Goal: Contribute content: Add original content to the website for others to see

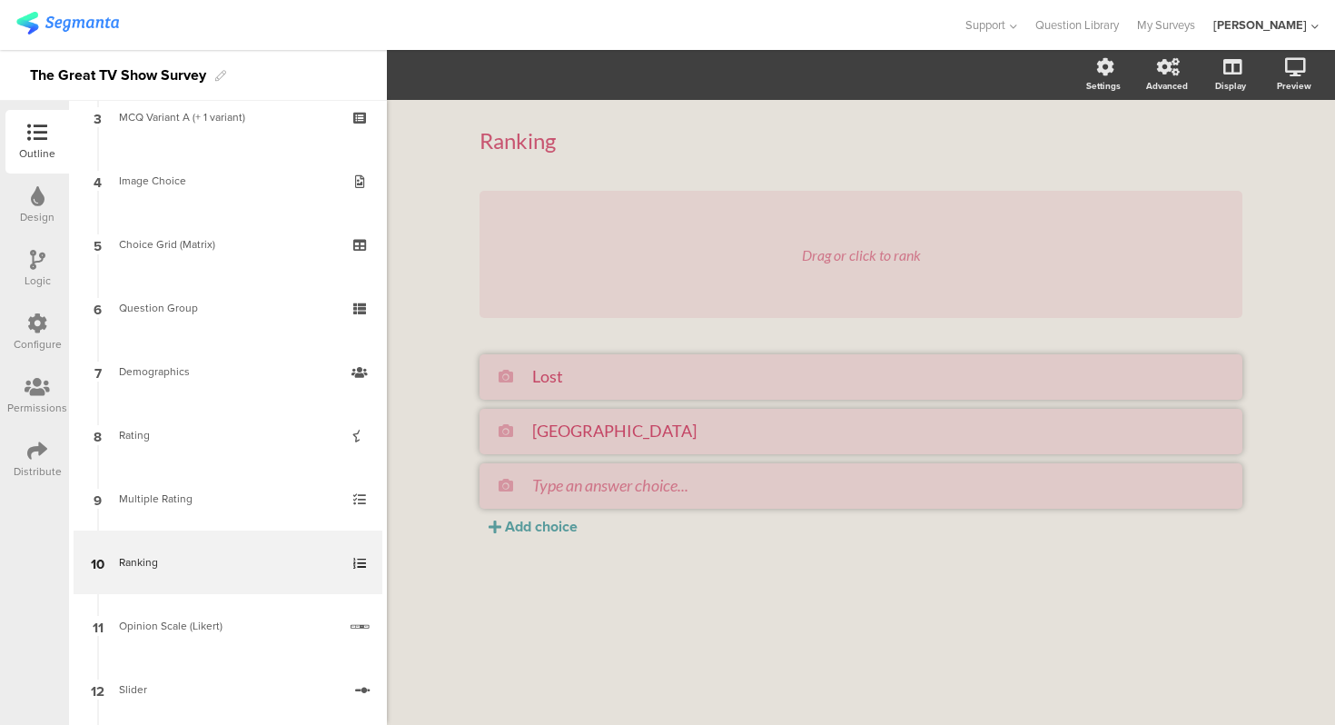
scroll to position [213, 0]
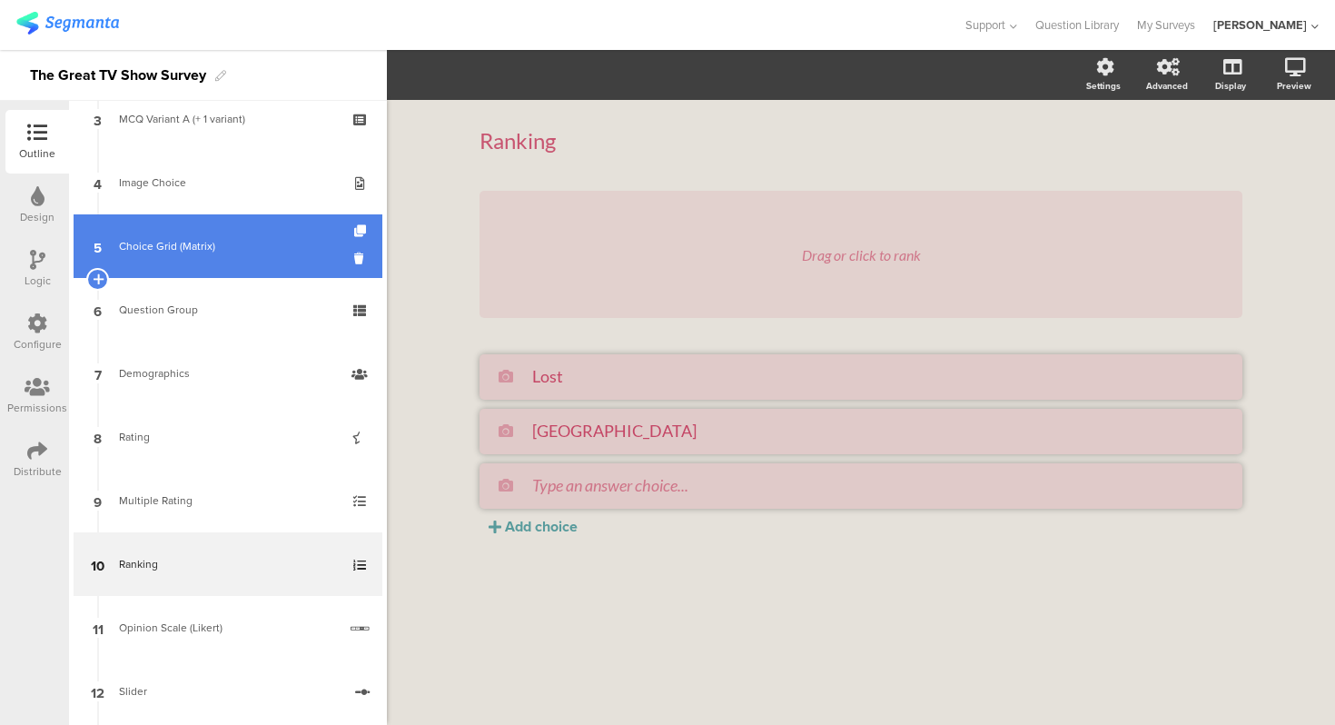
click at [205, 266] on link "5 Choice Grid (Matrix)" at bounding box center [228, 246] width 309 height 64
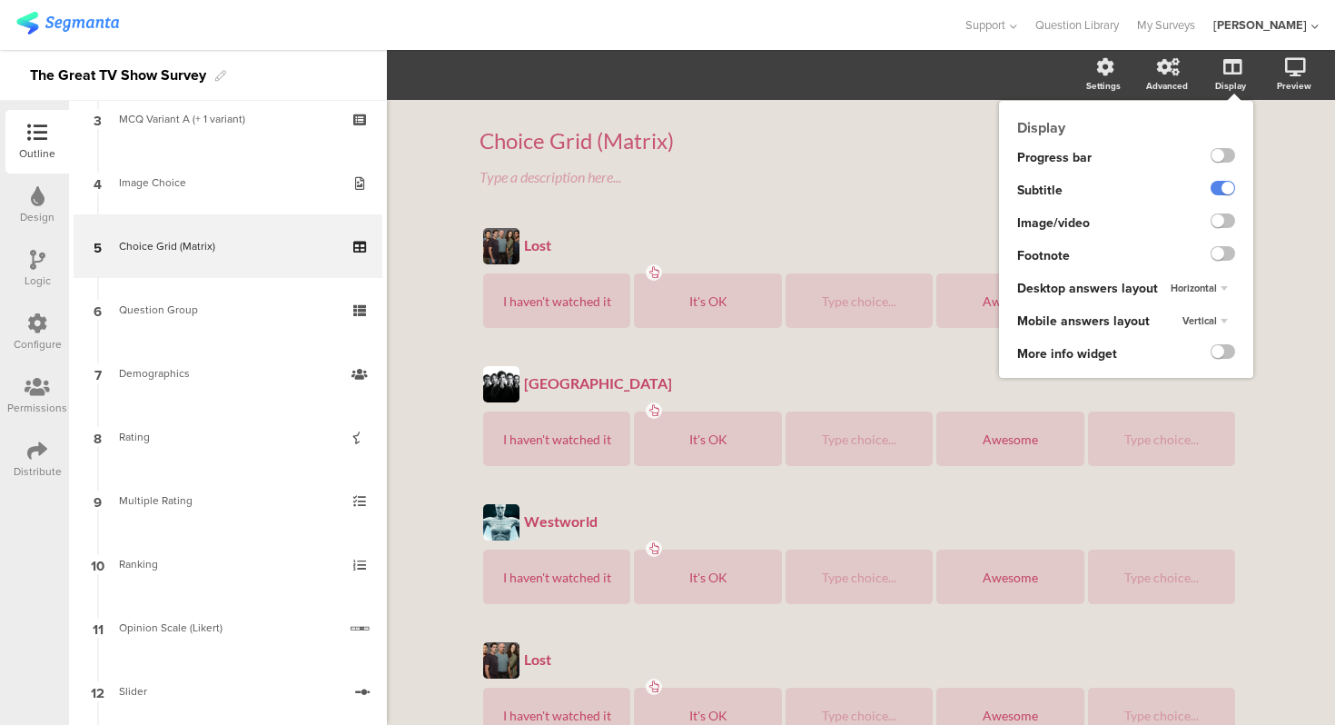
click at [1230, 74] on icon at bounding box center [1232, 67] width 18 height 18
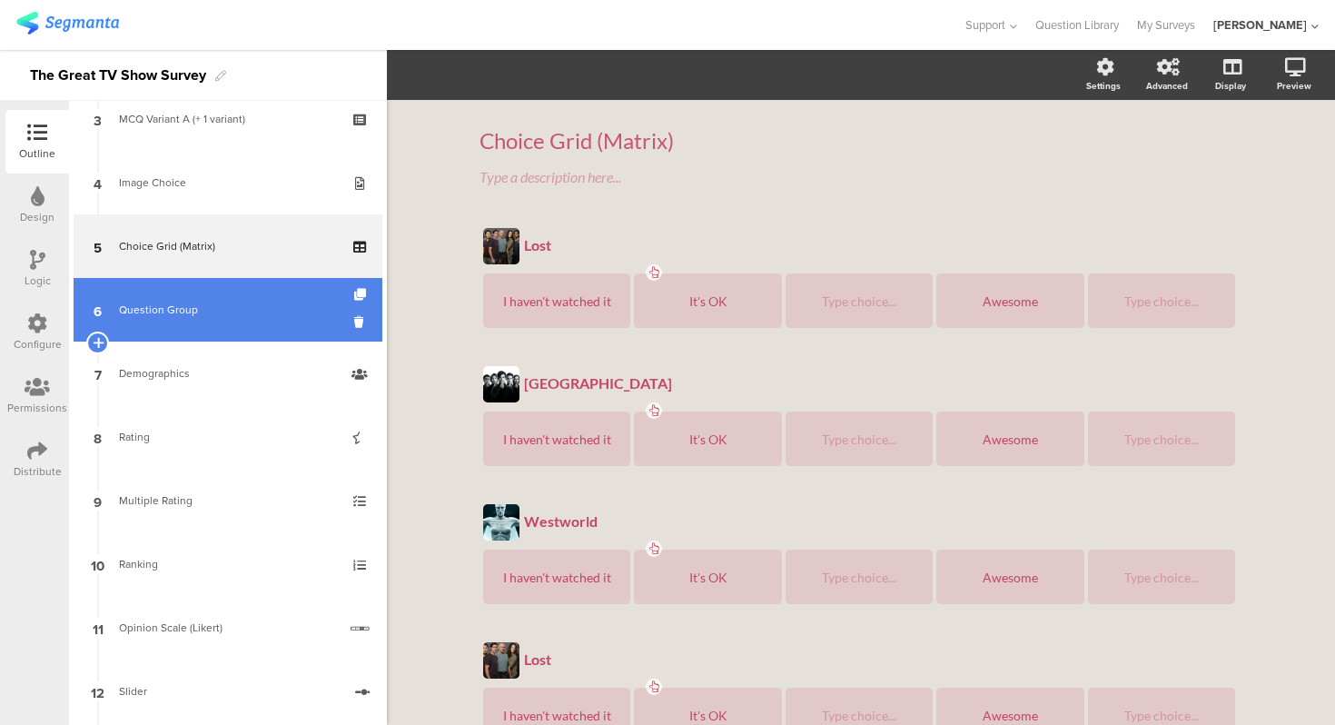
click at [166, 291] on link "6 Question Group" at bounding box center [228, 310] width 309 height 64
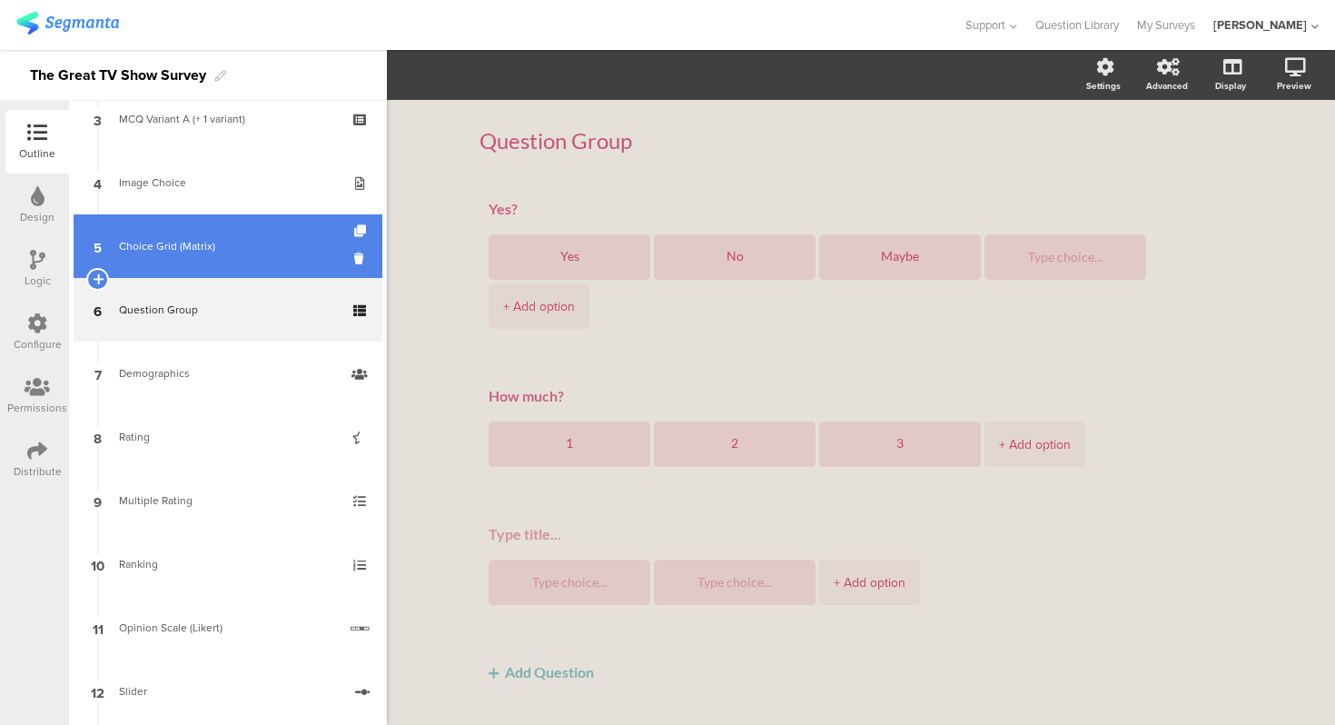
click at [252, 247] on div "Choice Grid (Matrix)" at bounding box center [227, 246] width 217 height 18
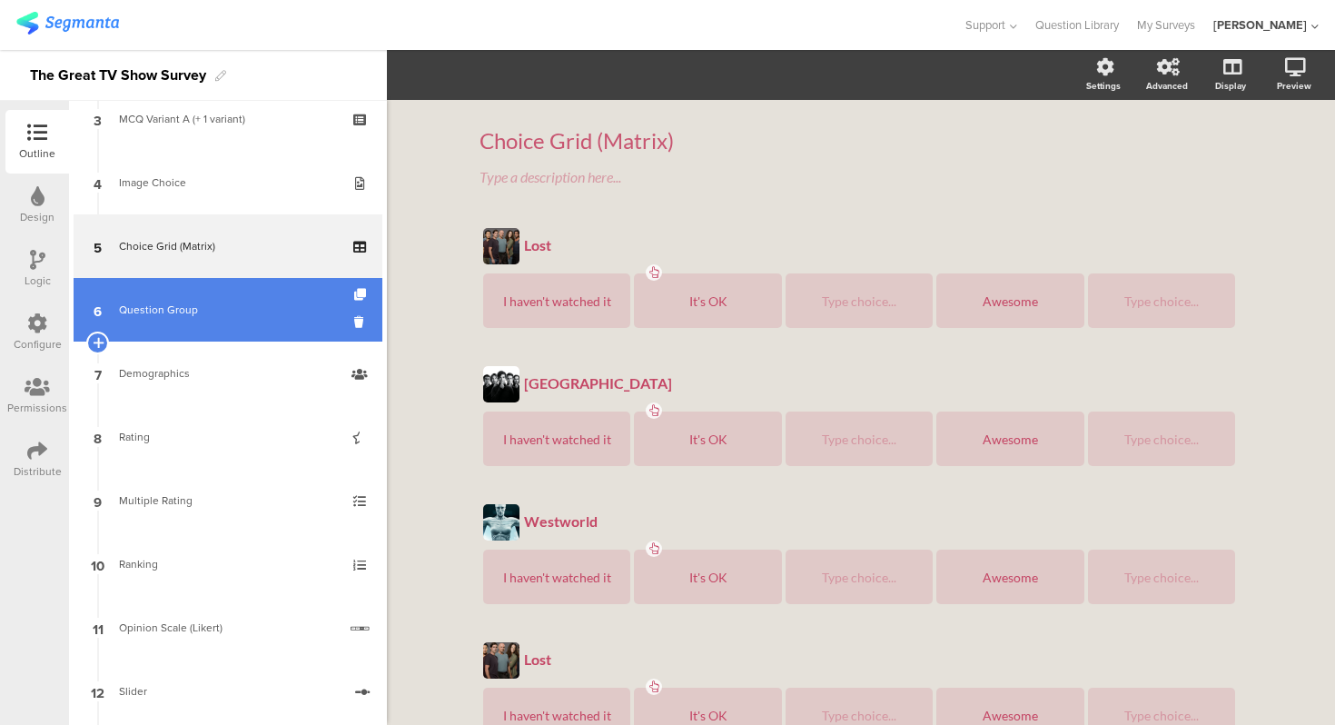
click at [155, 290] on link "6 Question Group" at bounding box center [228, 310] width 309 height 64
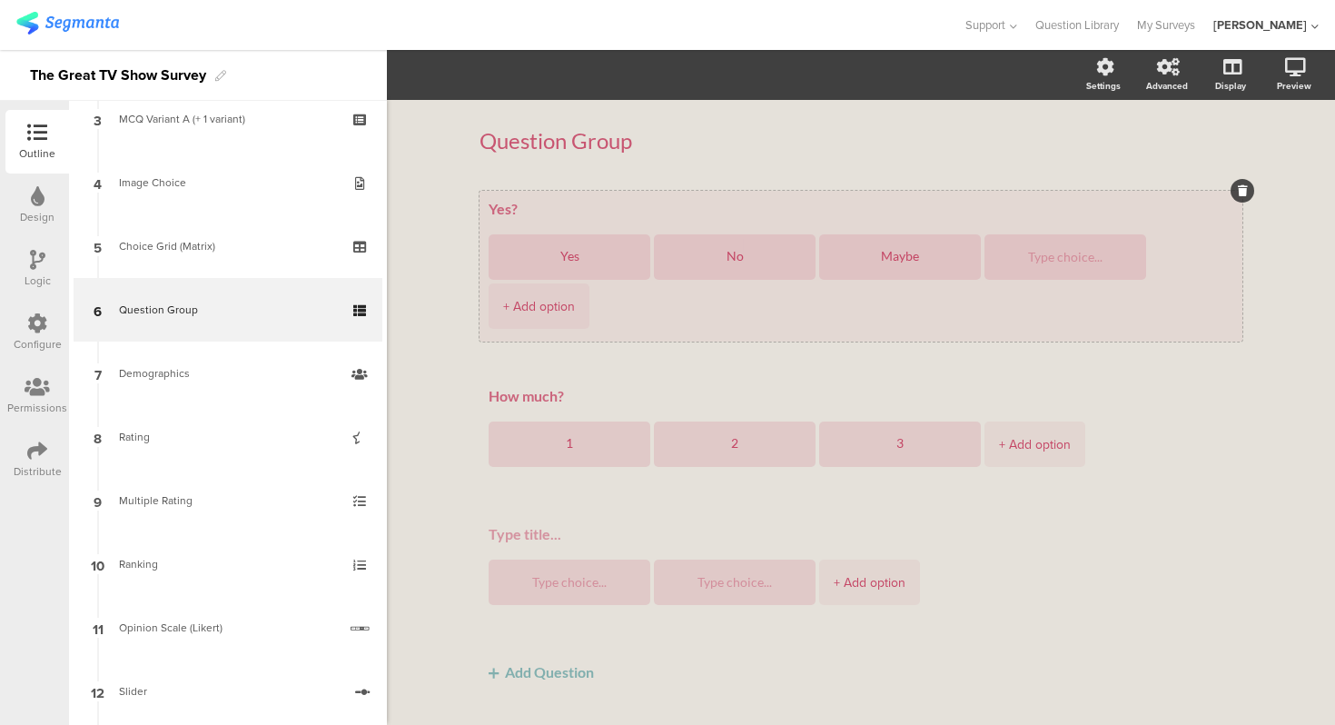
click at [563, 197] on div "Yes? Yes No Maybe + Add option" at bounding box center [860, 266] width 763 height 151
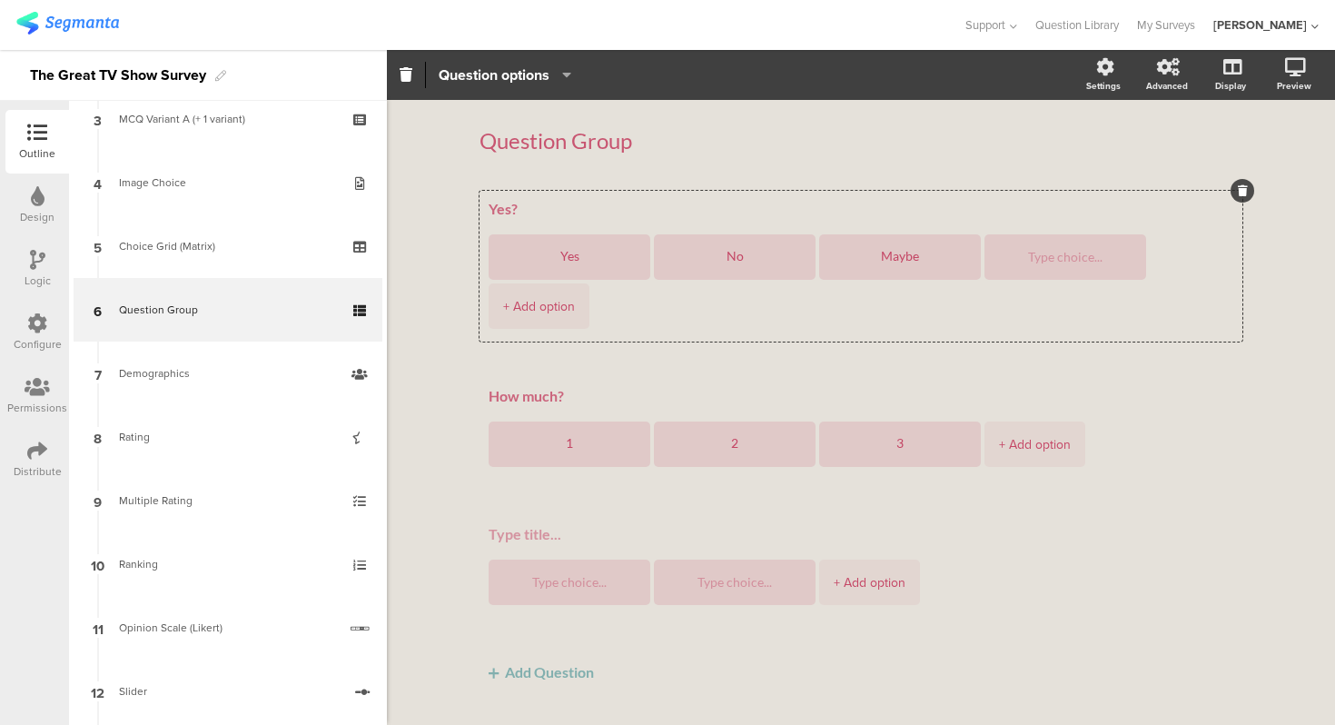
click at [560, 68] on icon "button" at bounding box center [562, 74] width 18 height 15
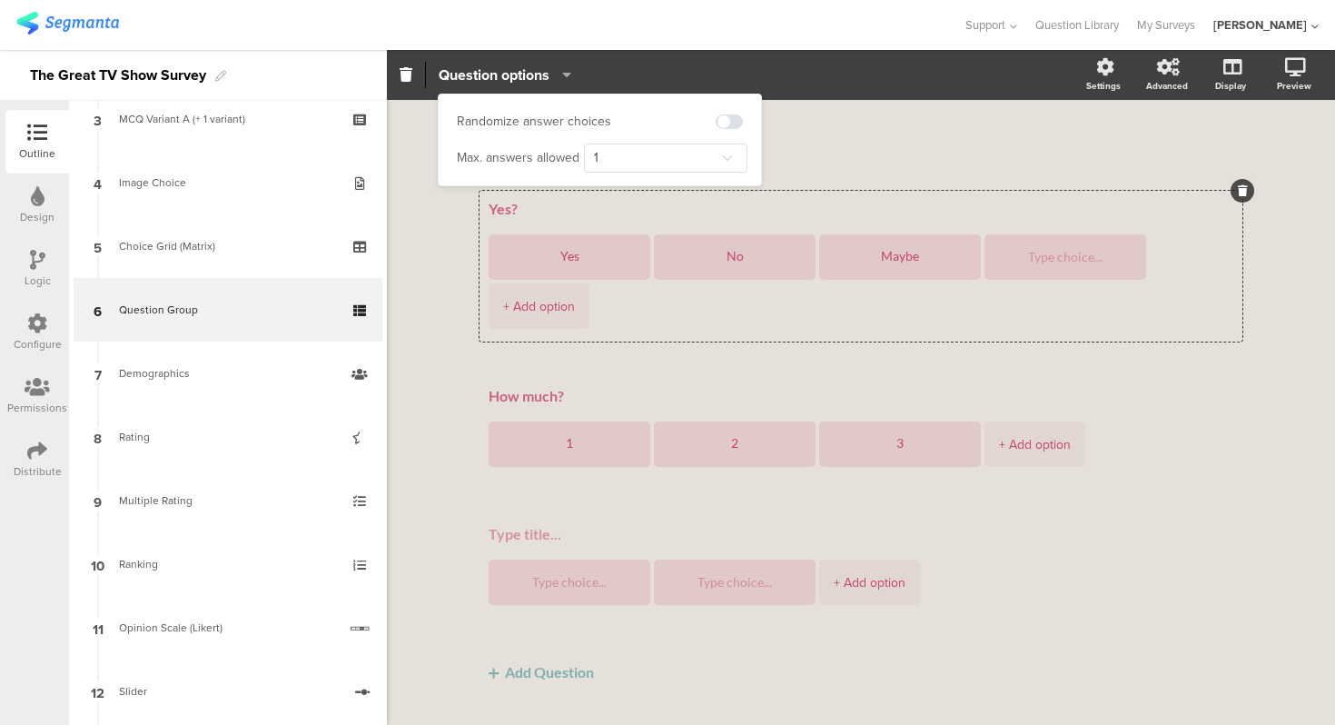
click at [965, 78] on div "Question options" at bounding box center [734, 75] width 694 height 26
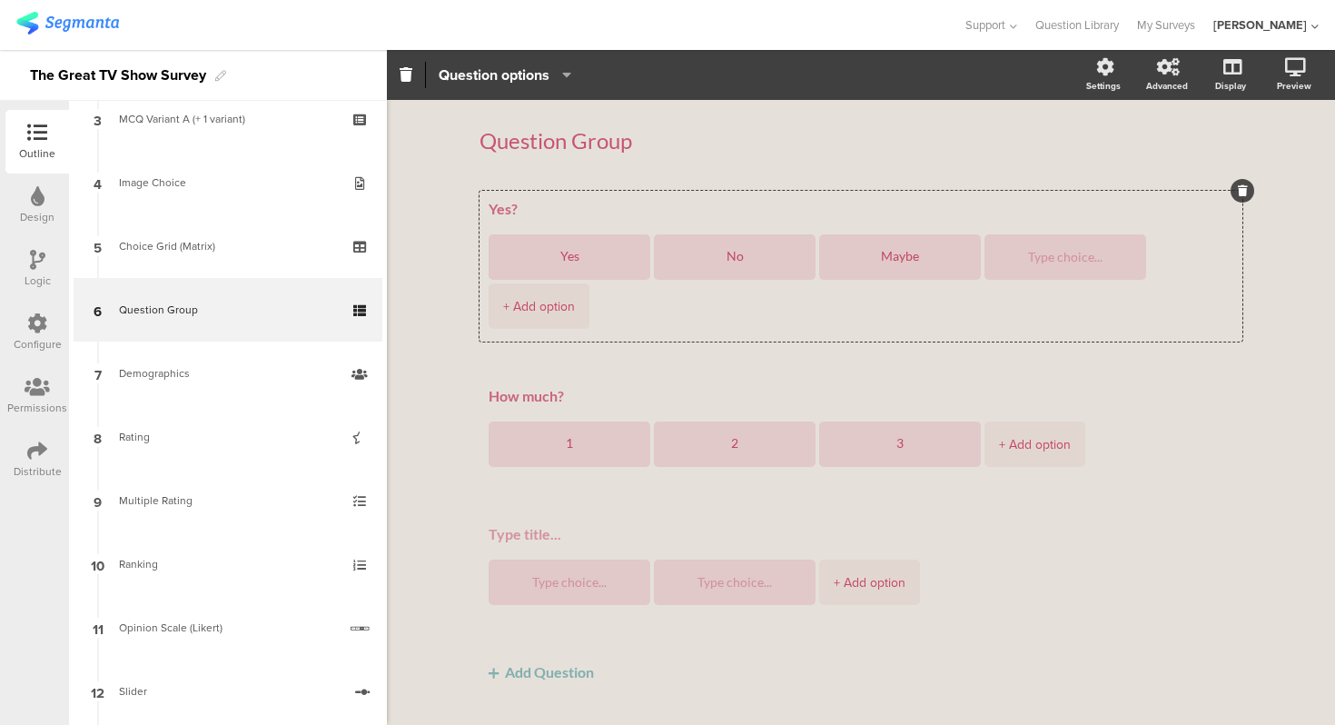
click at [957, 115] on div "Question Group Question Group" at bounding box center [860, 141] width 763 height 64
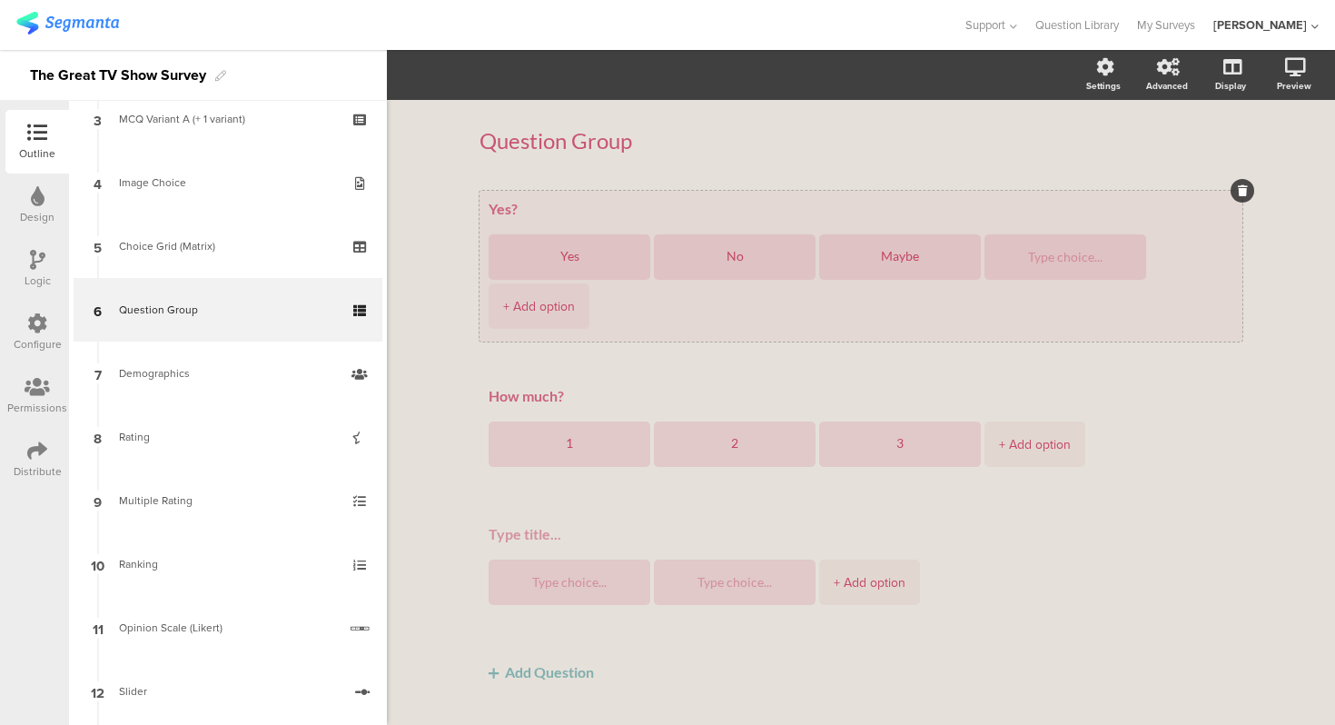
click at [765, 196] on div "Yes? Yes No Maybe + Add option" at bounding box center [860, 266] width 763 height 151
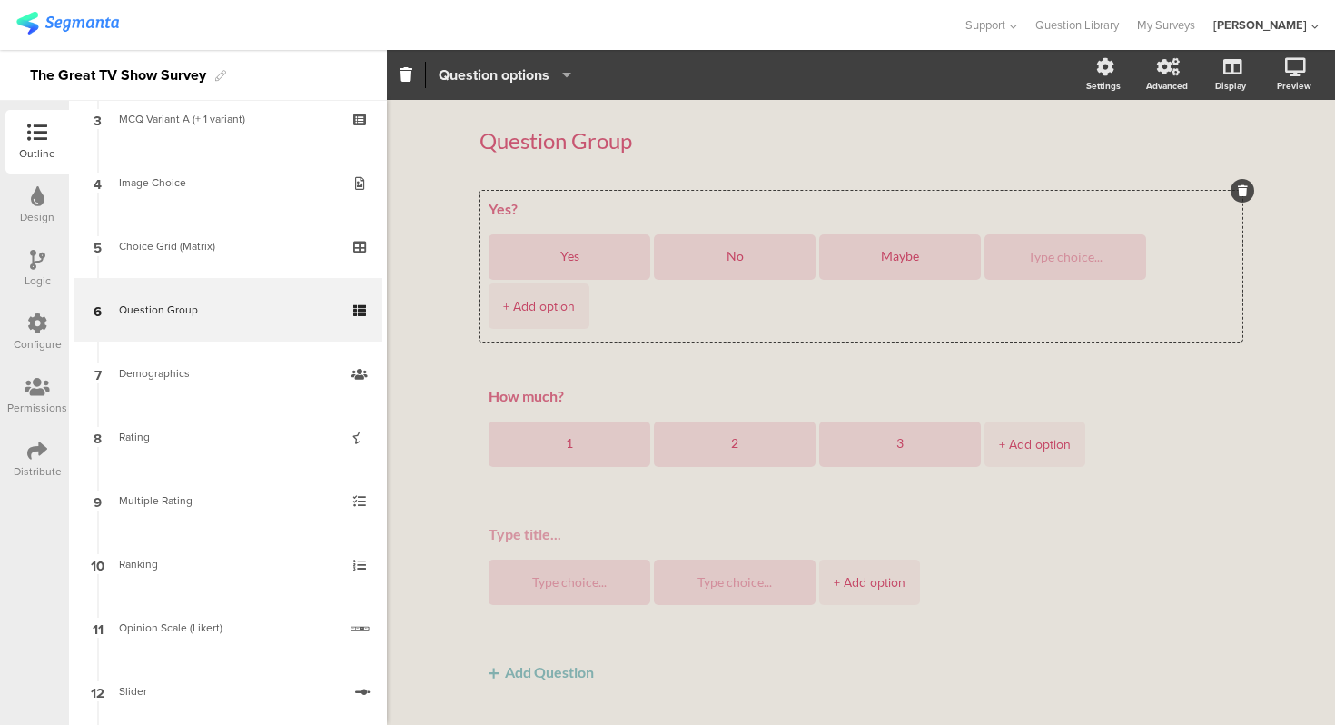
click at [546, 79] on span "Question options" at bounding box center [494, 74] width 111 height 21
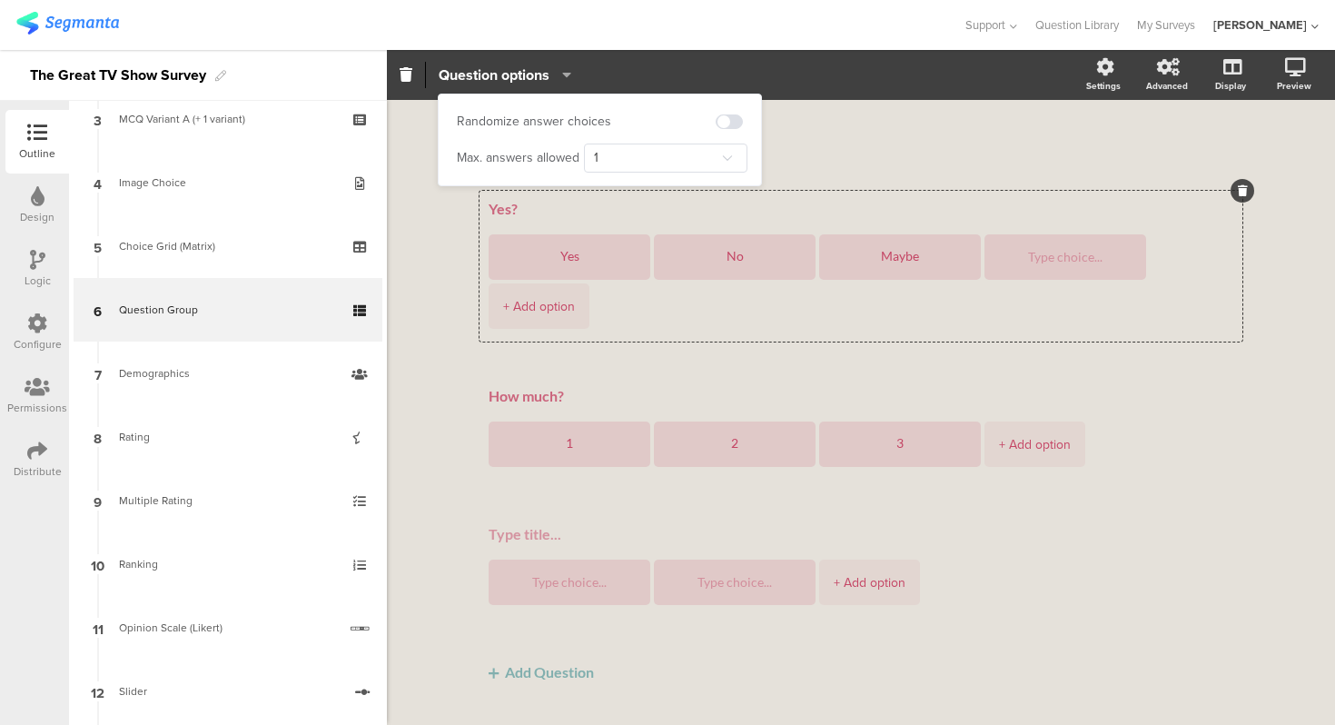
click at [613, 64] on div "Question options" at bounding box center [734, 75] width 694 height 26
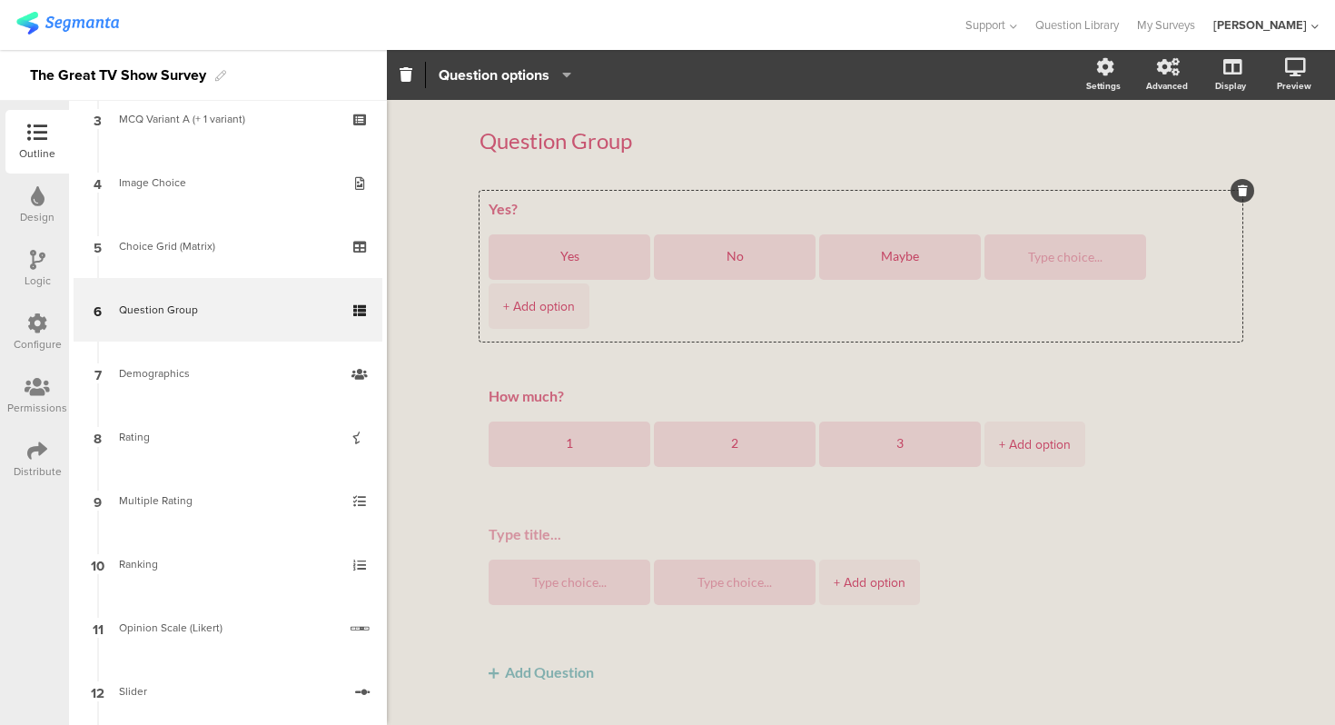
click at [609, 34] on div at bounding box center [481, 25] width 930 height 30
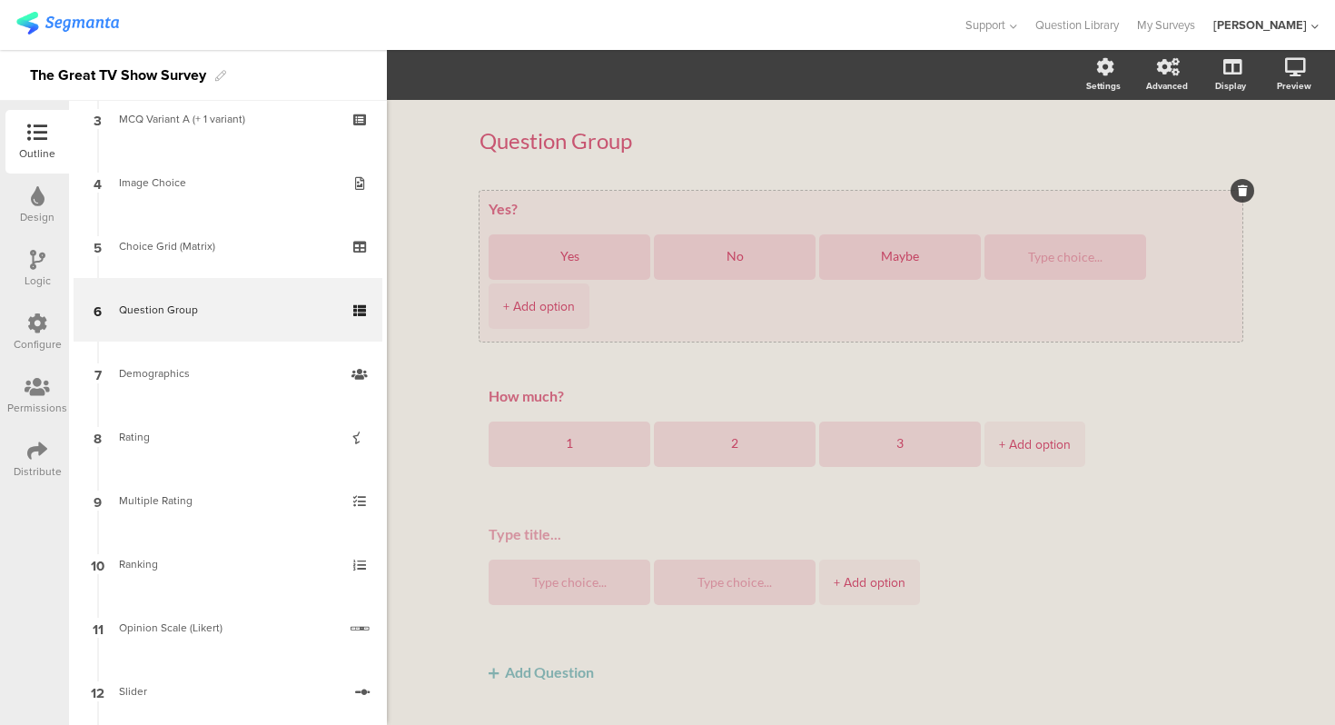
click at [572, 202] on textarea "Yes?" at bounding box center [861, 209] width 745 height 18
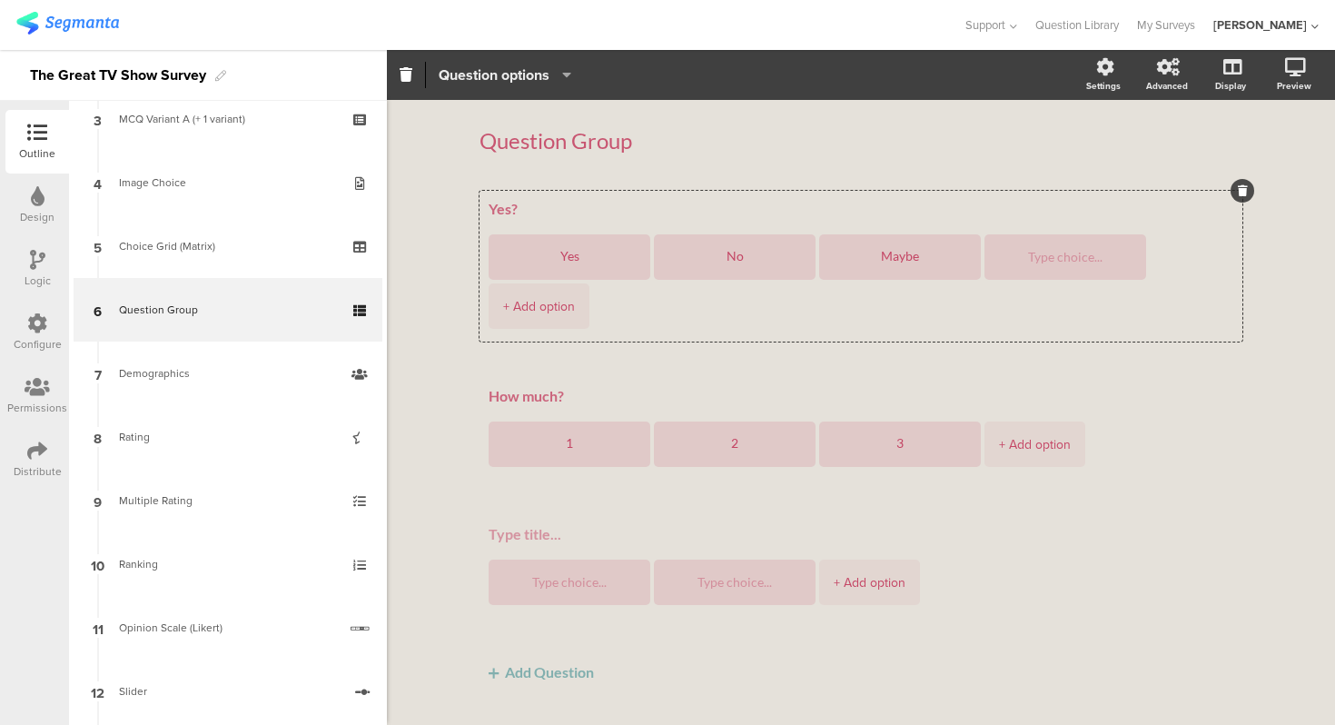
click at [536, 75] on span "Question options" at bounding box center [494, 74] width 111 height 21
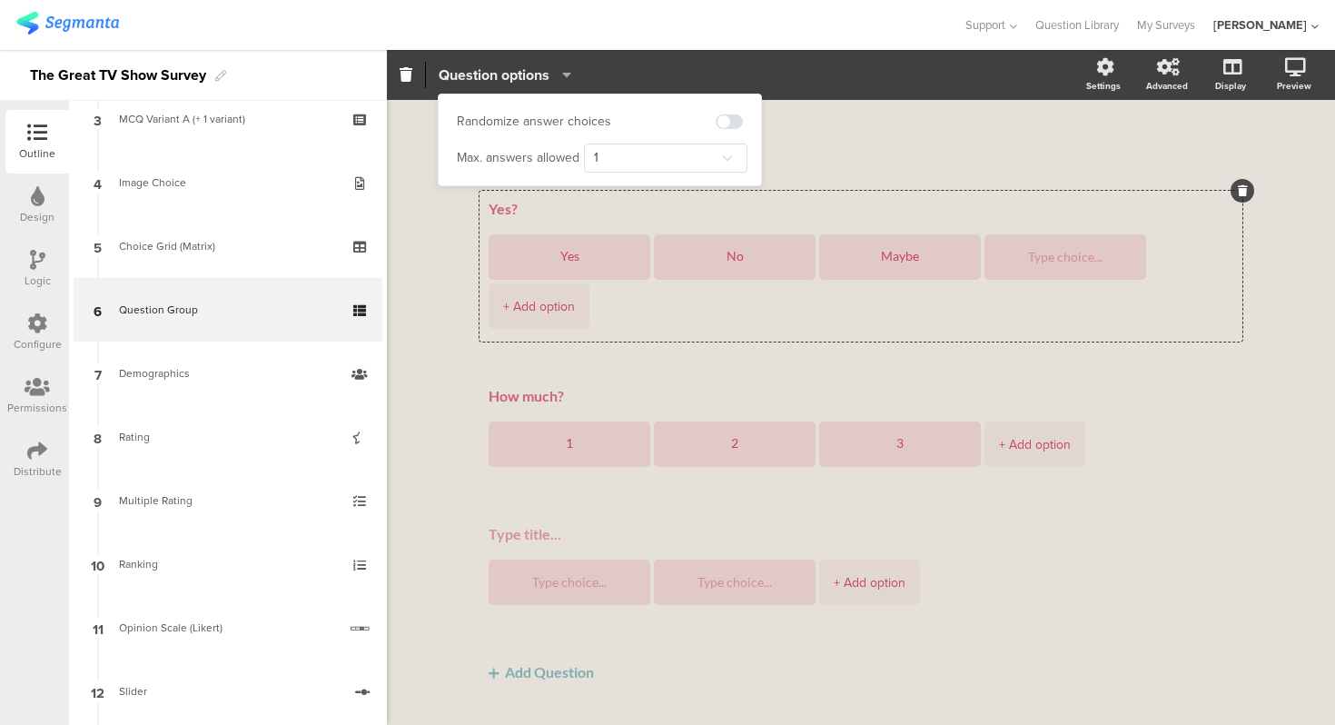
click at [536, 75] on span "Question options" at bounding box center [494, 74] width 111 height 21
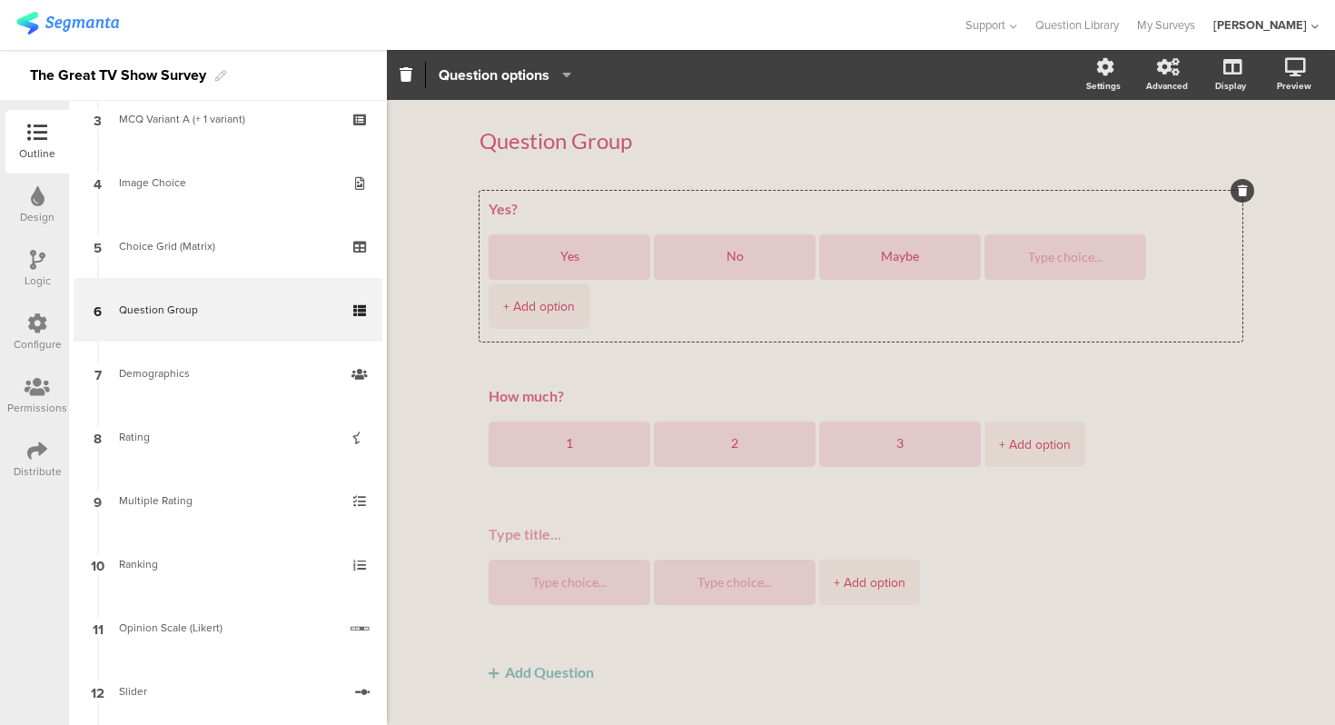
click at [874, 122] on div "Question Group Question Group" at bounding box center [860, 141] width 763 height 64
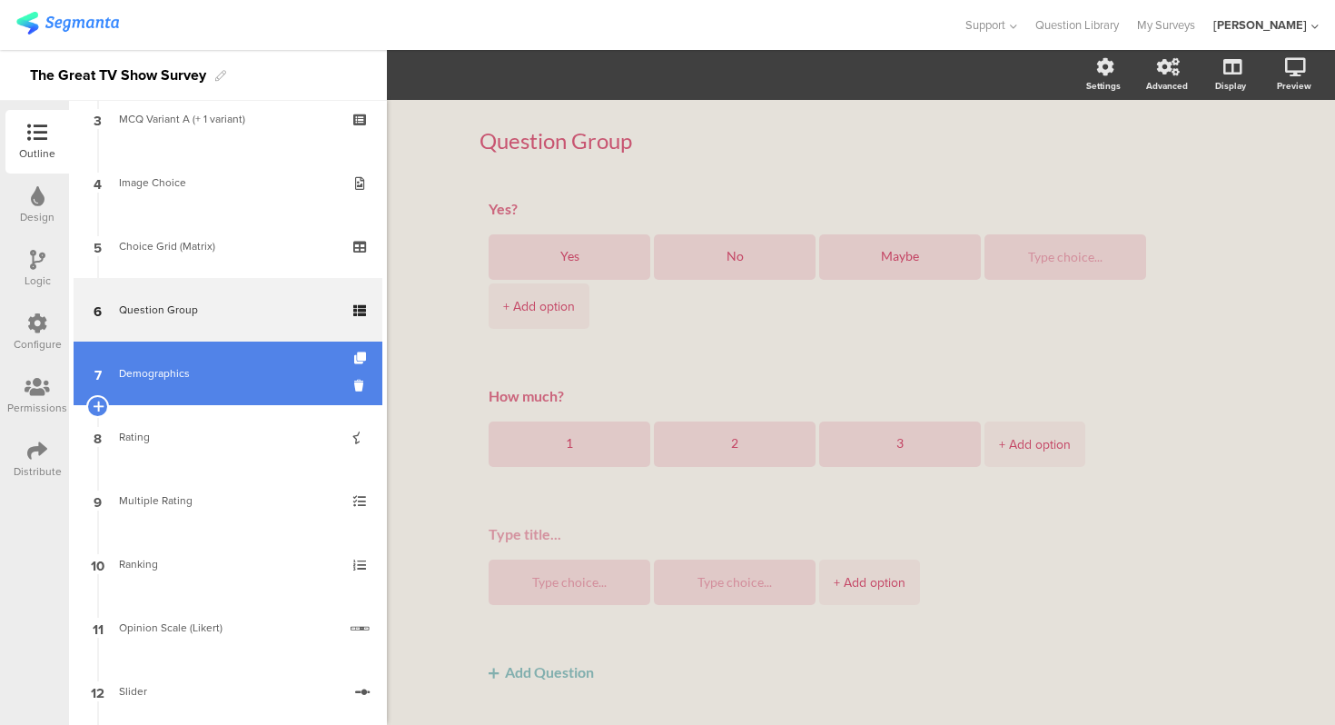
click at [224, 377] on div "Demographics" at bounding box center [227, 373] width 217 height 18
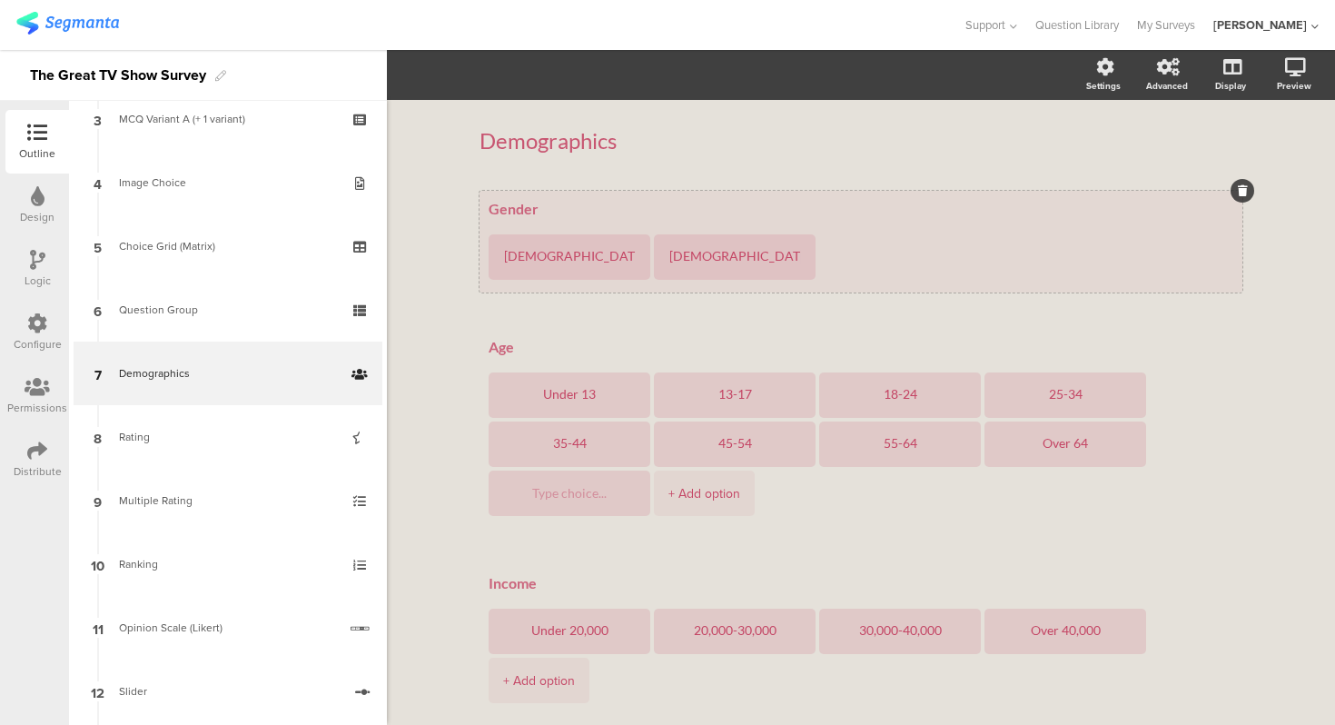
click at [606, 193] on div "Gender [DEMOGRAPHIC_DATA] [DEMOGRAPHIC_DATA]" at bounding box center [860, 242] width 763 height 102
click at [495, 193] on div "Gender [DEMOGRAPHIC_DATA] [DEMOGRAPHIC_DATA]" at bounding box center [860, 242] width 763 height 102
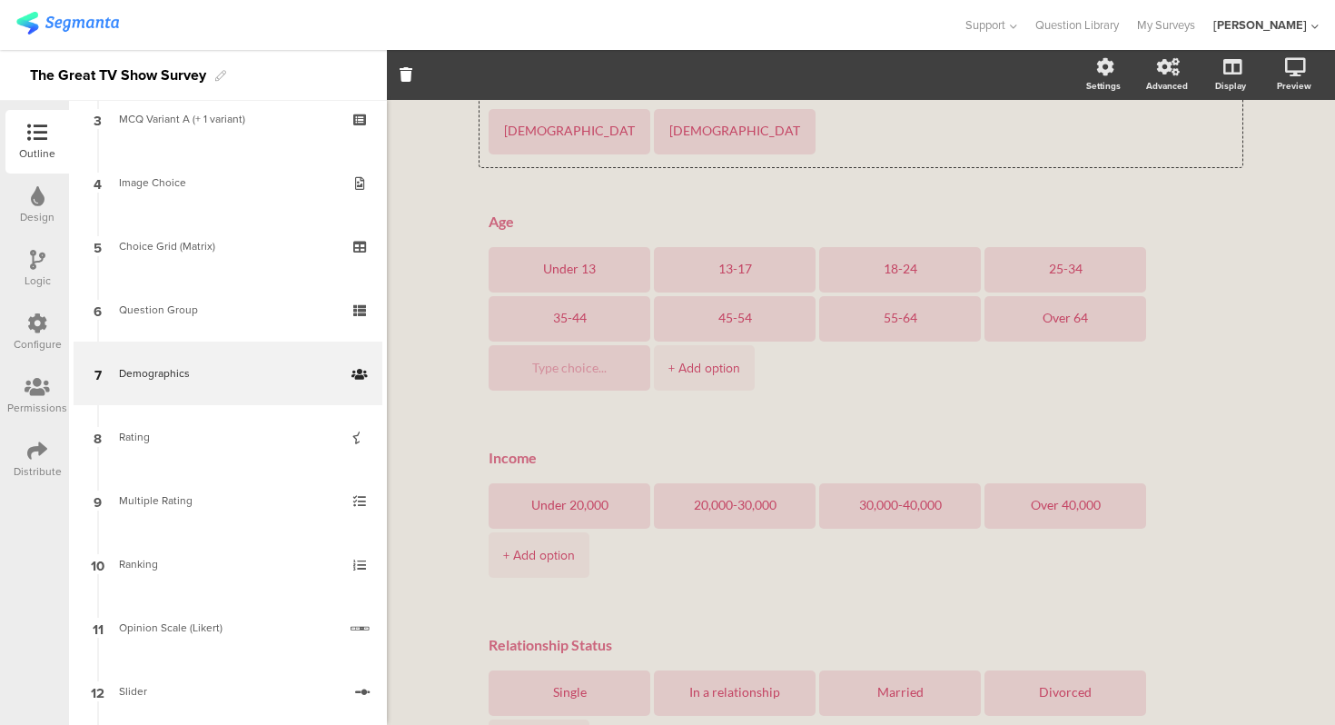
scroll to position [362, 0]
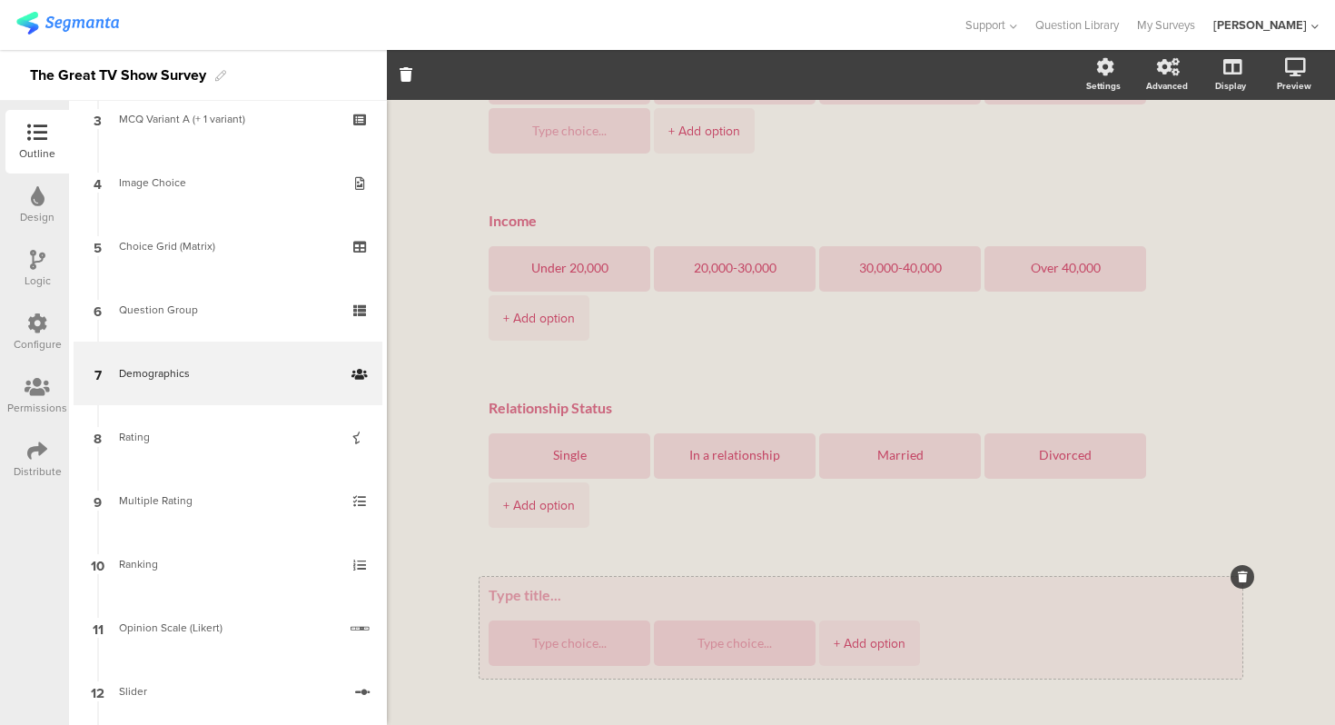
click at [538, 577] on div "+ Add option" at bounding box center [860, 628] width 763 height 102
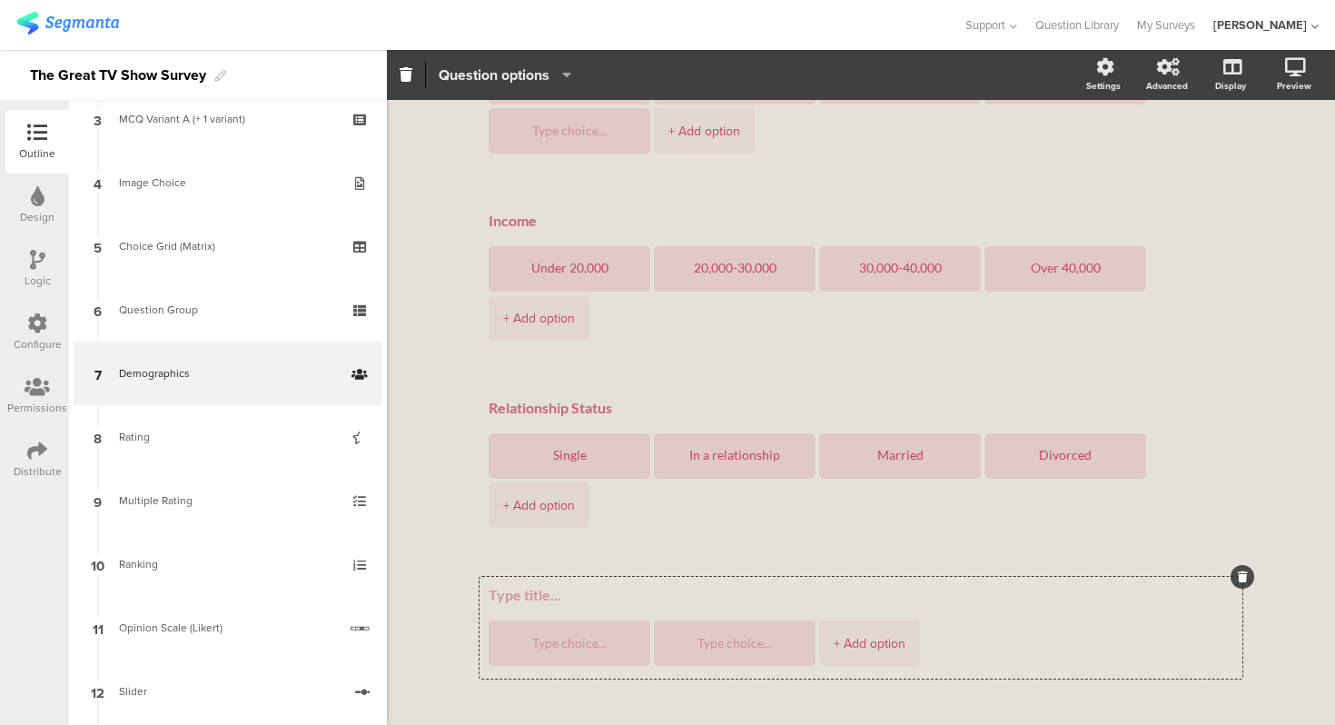
click at [527, 73] on span "Question options" at bounding box center [494, 74] width 111 height 21
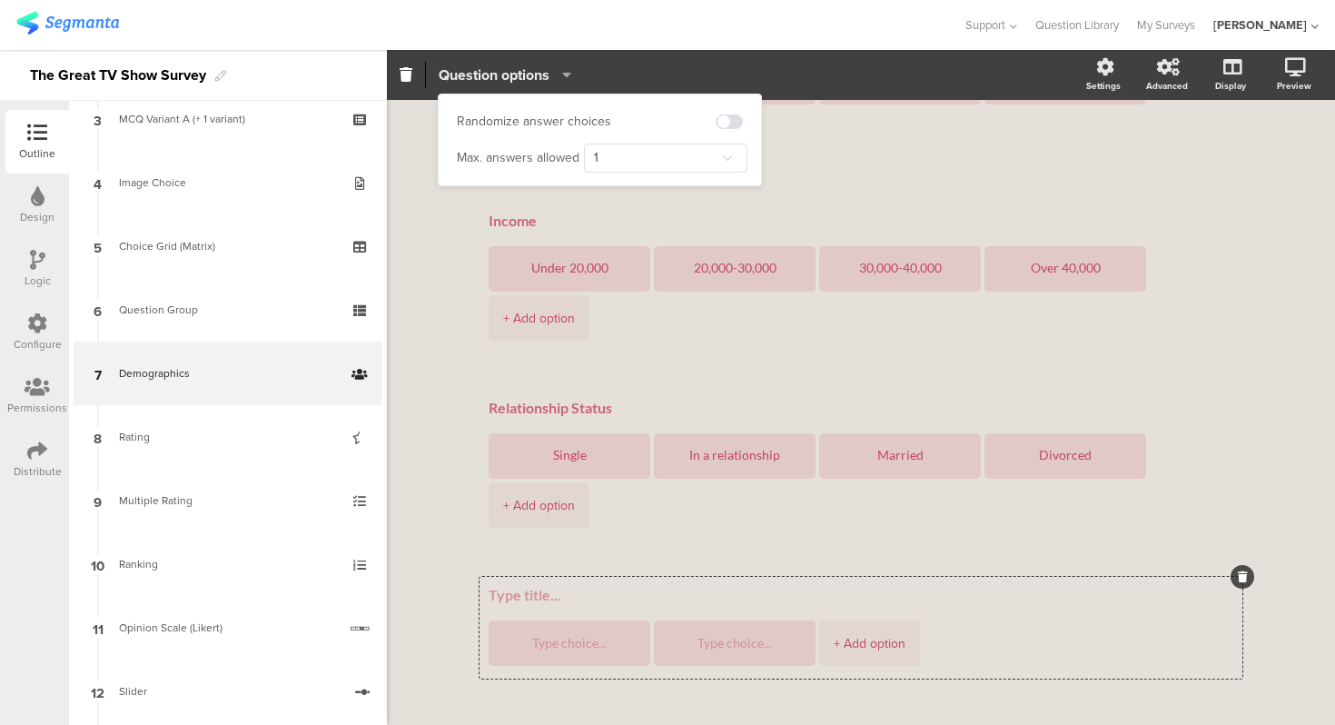
click at [527, 73] on span "Question options" at bounding box center [494, 74] width 111 height 21
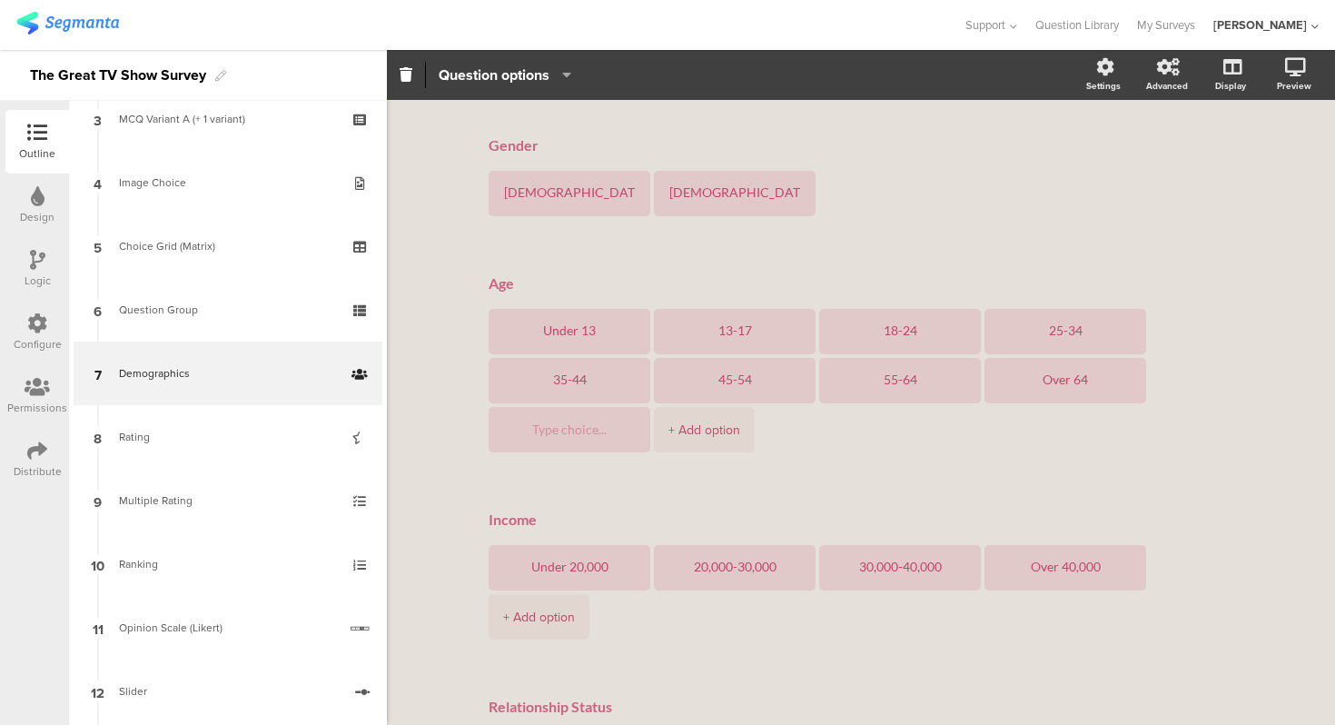
scroll to position [0, 0]
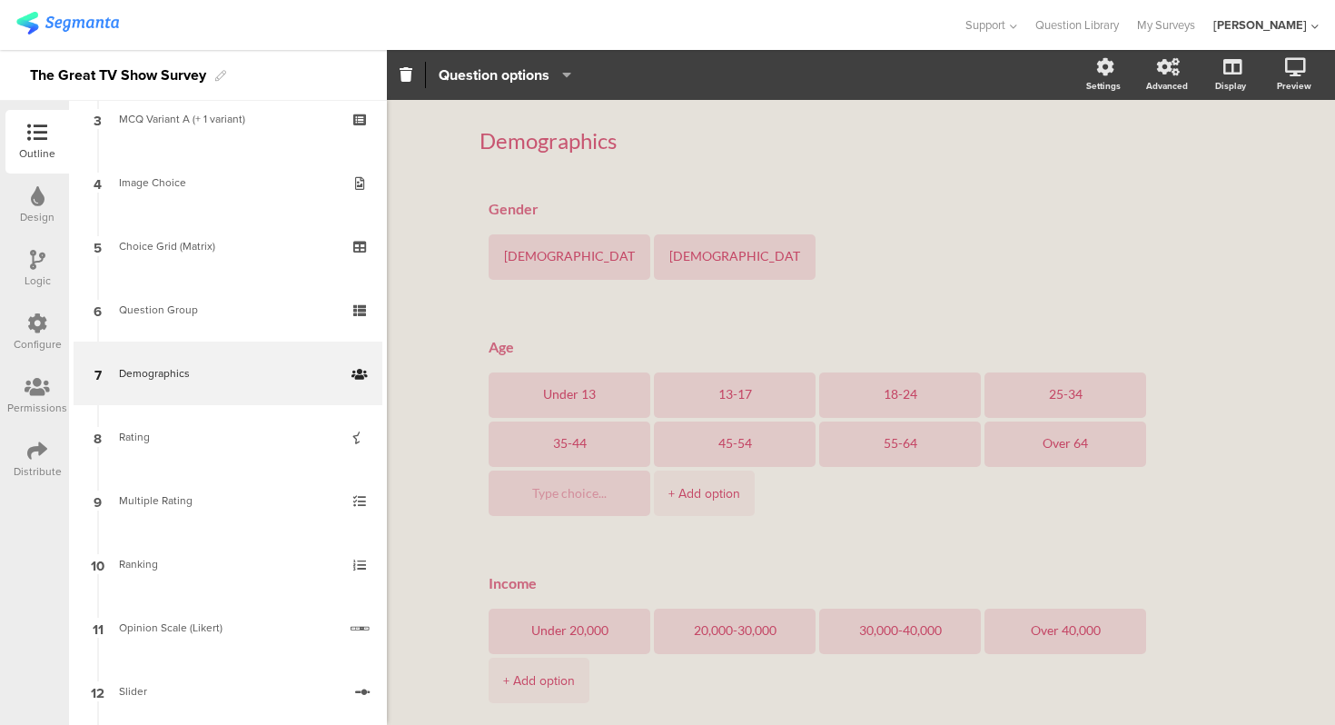
click at [431, 190] on div "Demographics Demographics Gender [DEMOGRAPHIC_DATA] [DEMOGRAPHIC_DATA] Age Unde…" at bounding box center [861, 642] width 948 height 1085
click at [450, 350] on div "Demographics Demographics Gender [DEMOGRAPHIC_DATA] [DEMOGRAPHIC_DATA] Age Unde…" at bounding box center [861, 642] width 948 height 1085
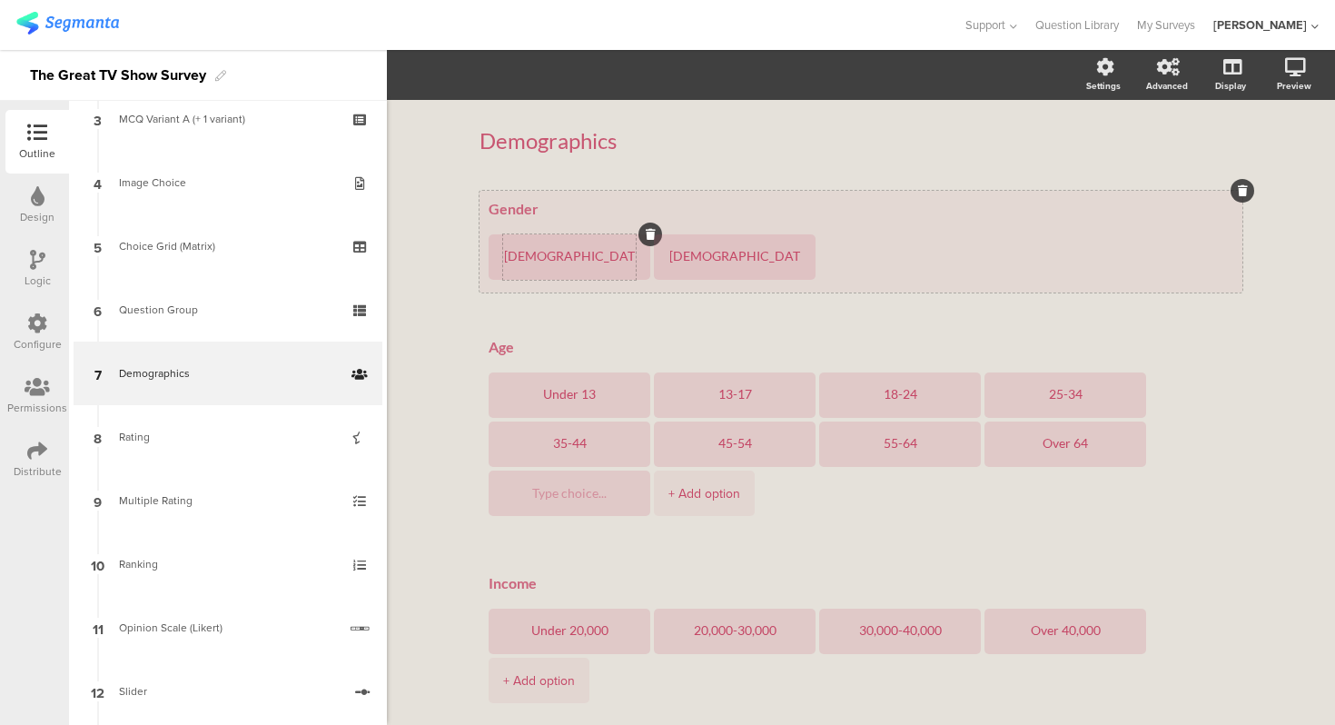
click at [534, 242] on div "[DEMOGRAPHIC_DATA]" at bounding box center [569, 256] width 133 height 45
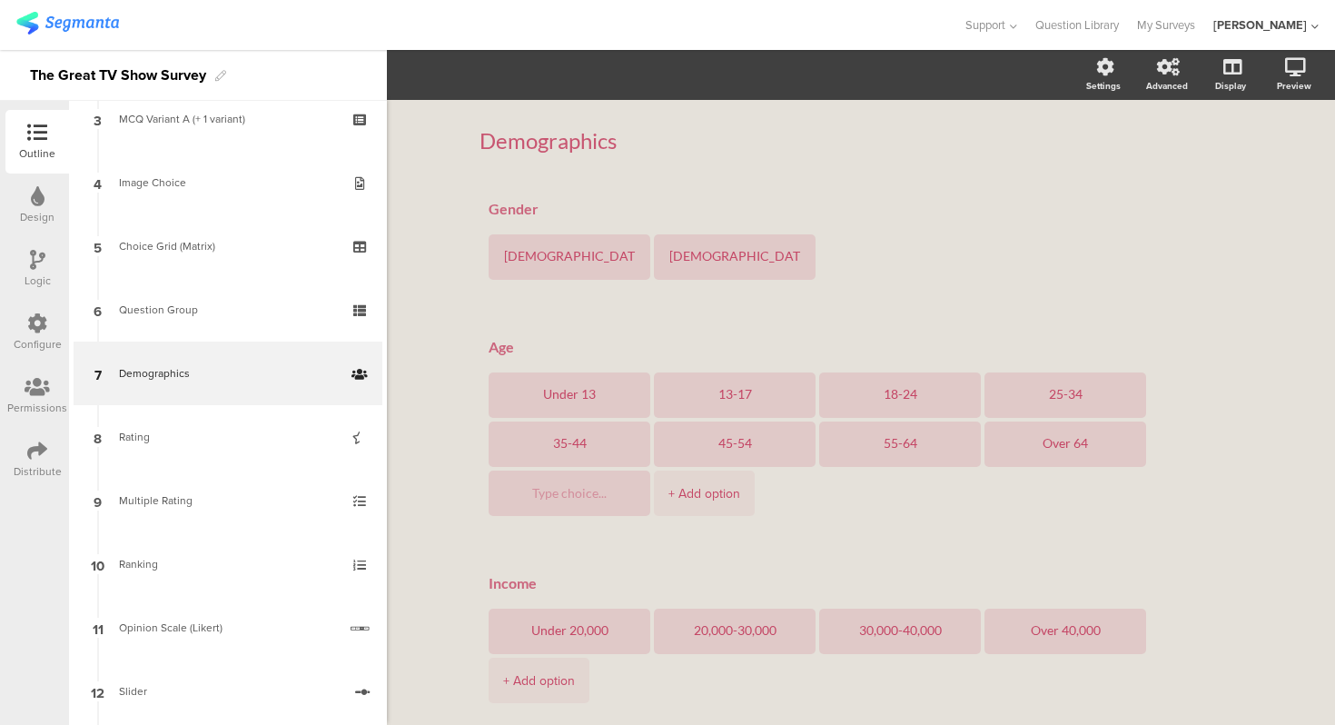
click at [445, 263] on div "Demographics Demographics Gender [DEMOGRAPHIC_DATA] [DEMOGRAPHIC_DATA] Age Unde…" at bounding box center [861, 642] width 948 height 1085
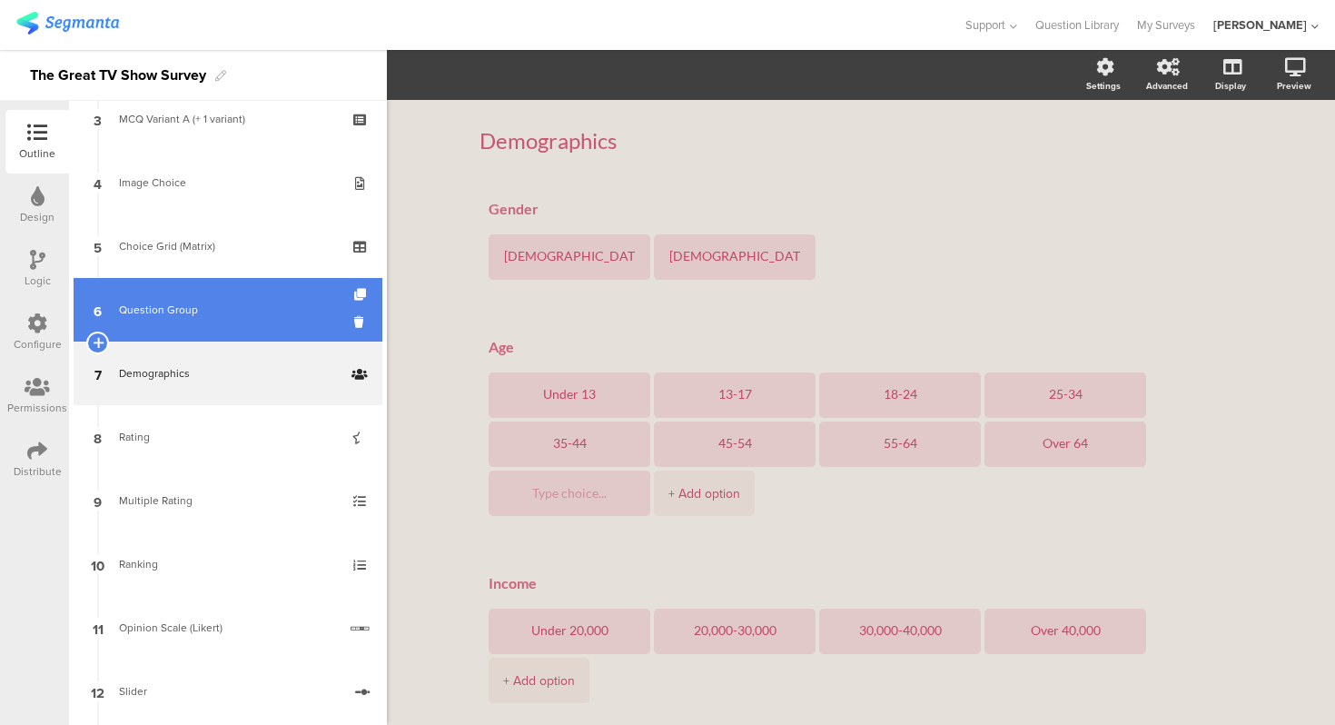
click at [245, 331] on link "6 Question Group" at bounding box center [228, 310] width 309 height 64
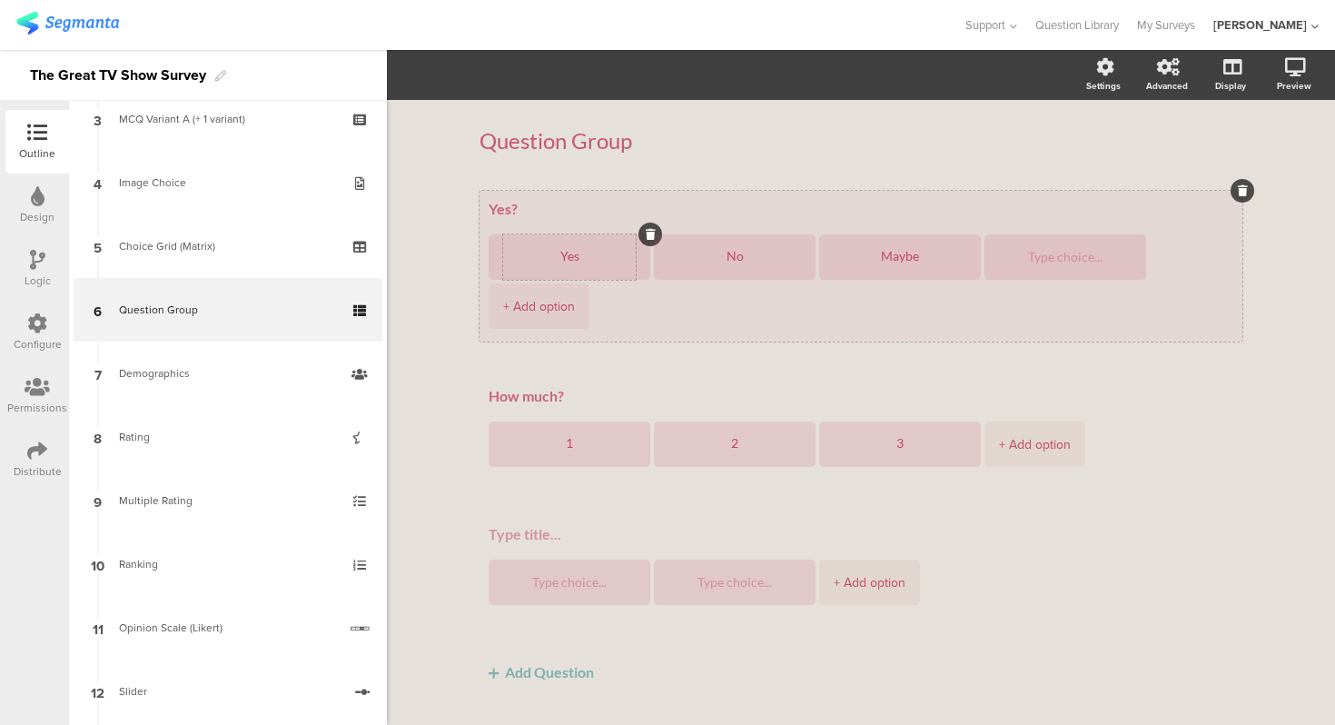
click at [568, 258] on textarea "Yes" at bounding box center [569, 257] width 133 height 15
click at [510, 277] on div "Yes" at bounding box center [569, 256] width 133 height 45
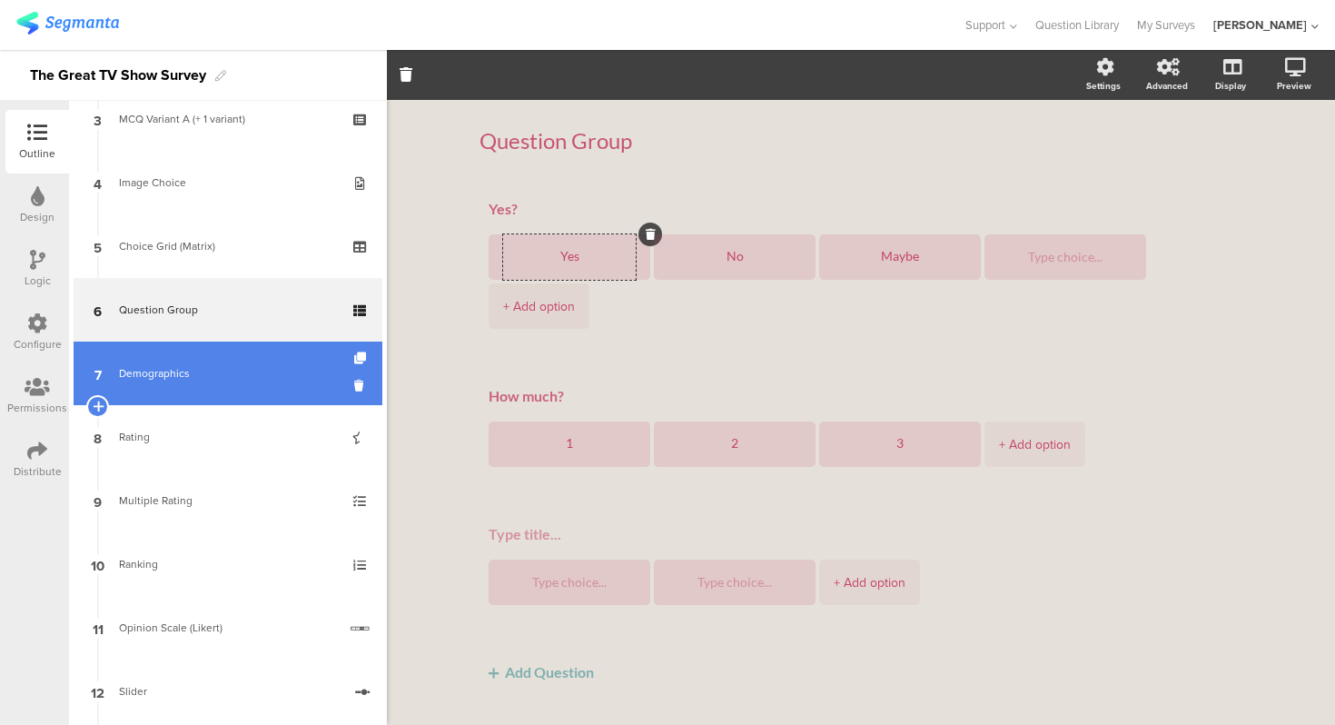
click at [272, 344] on link "7 Demographics" at bounding box center [228, 373] width 309 height 64
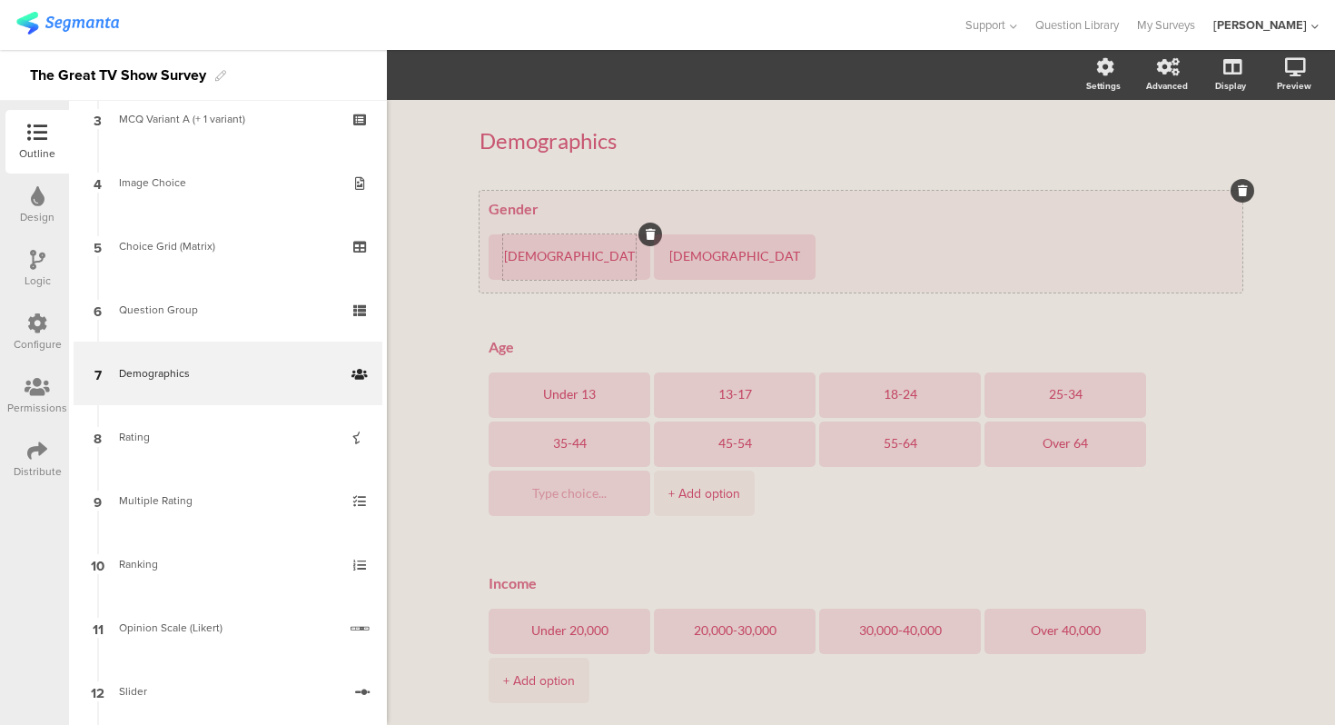
click at [589, 239] on div "[DEMOGRAPHIC_DATA]" at bounding box center [569, 256] width 133 height 45
click at [612, 262] on textarea "[DEMOGRAPHIC_DATA]" at bounding box center [569, 257] width 133 height 15
click at [608, 275] on div "[DEMOGRAPHIC_DATA]" at bounding box center [569, 256] width 133 height 45
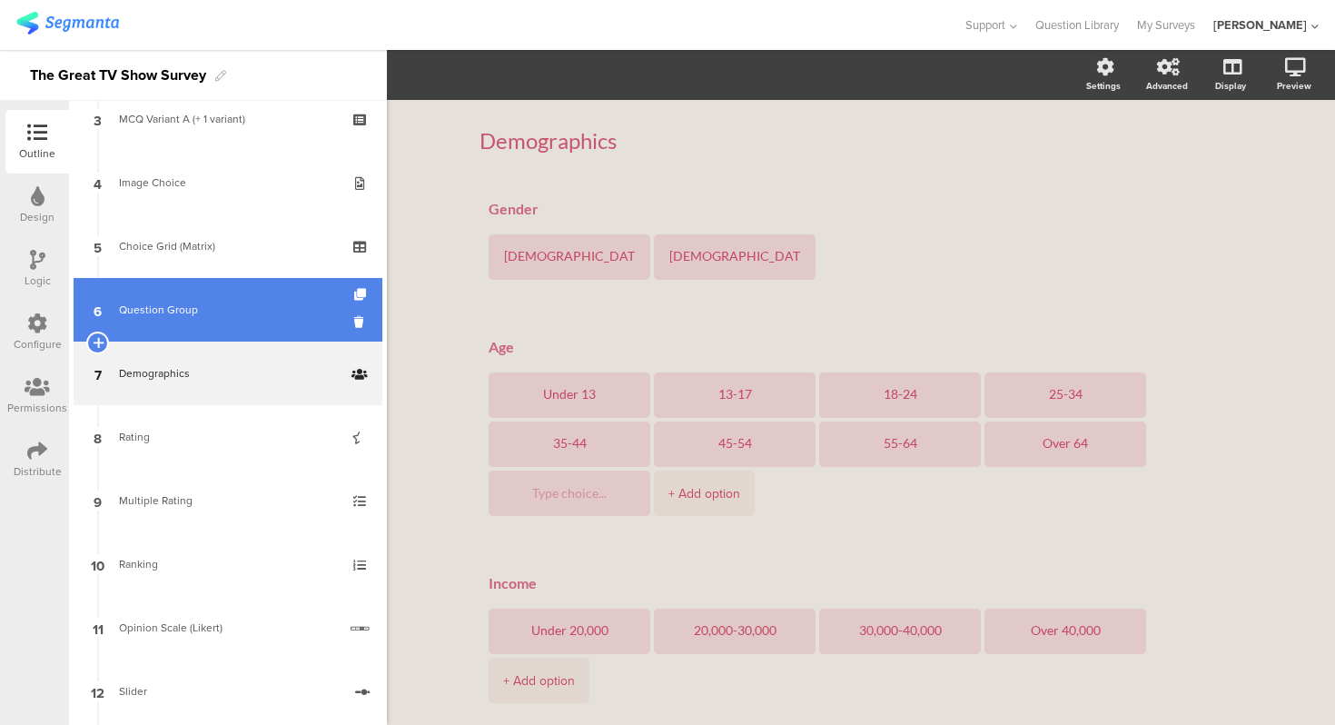
click at [252, 312] on div "Question Group" at bounding box center [227, 310] width 217 height 18
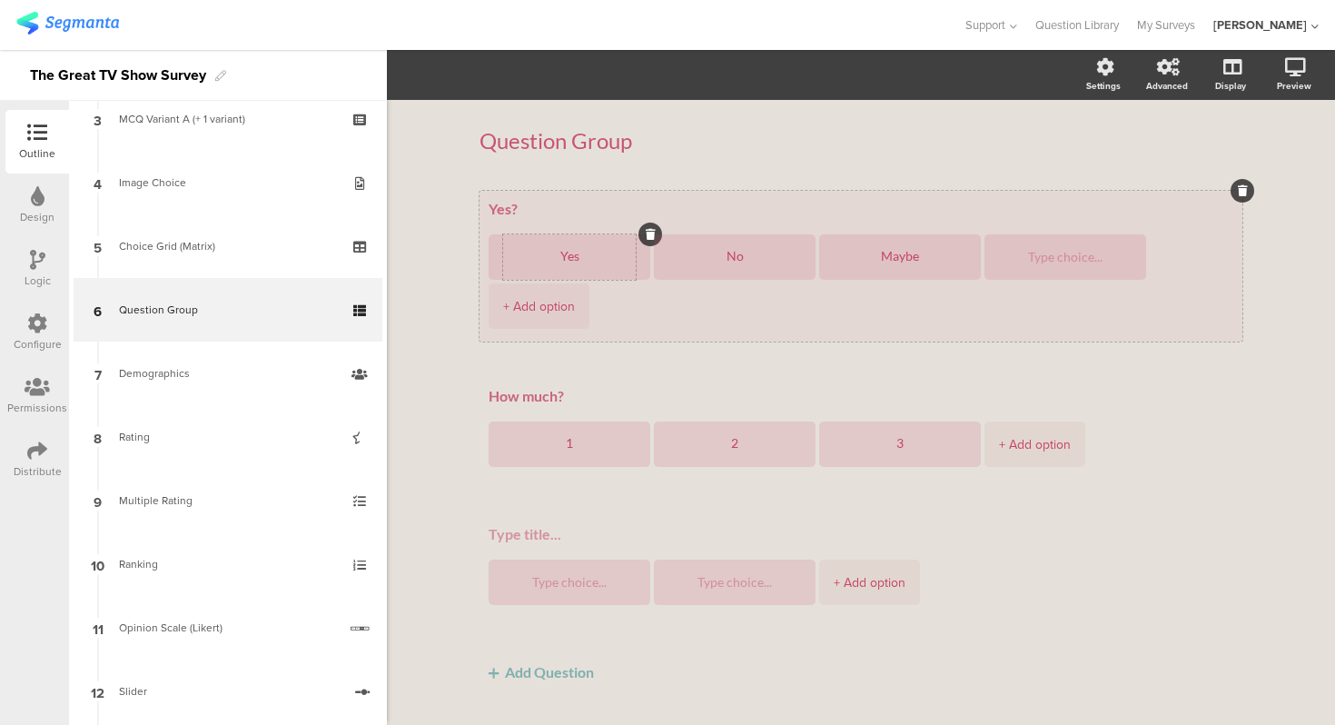
click at [568, 261] on textarea "Yes" at bounding box center [569, 257] width 133 height 15
click at [575, 275] on div "Yes" at bounding box center [569, 256] width 133 height 45
click at [589, 193] on div "Yes? Yes No Maybe + Add option" at bounding box center [860, 266] width 763 height 151
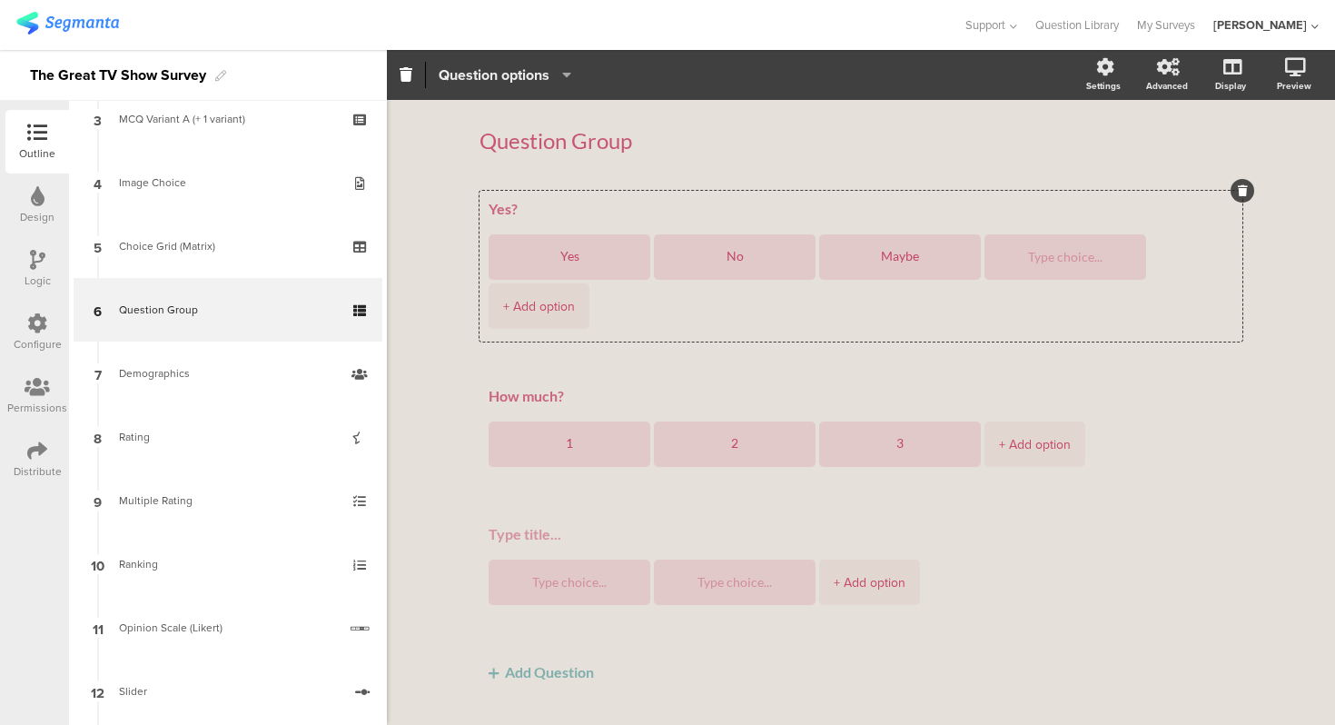
click at [549, 81] on span "Question options" at bounding box center [494, 74] width 111 height 21
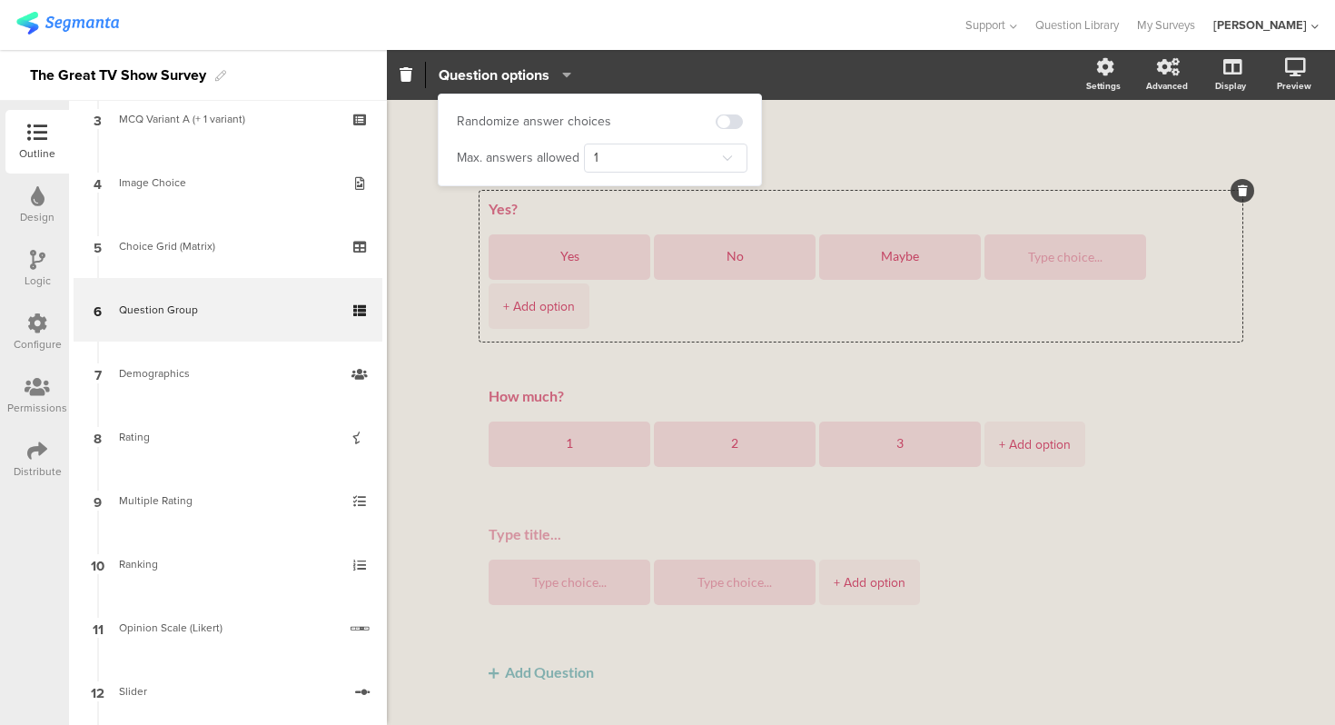
click at [547, 121] on div "Randomize answer choices" at bounding box center [534, 122] width 154 height 18
copy div "Randomize answer choices"
click at [547, 121] on div "Randomize answer choices" at bounding box center [534, 122] width 154 height 18
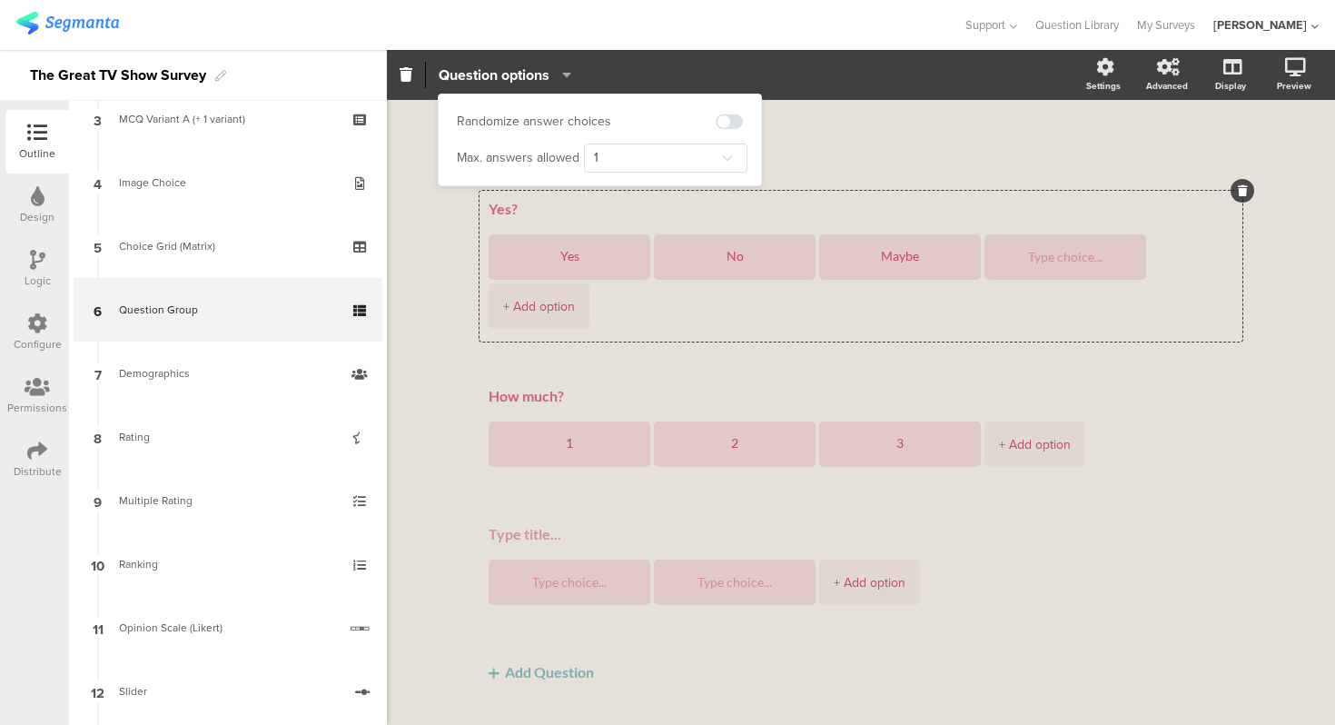
click at [424, 224] on div "Question Group Question Group Yes? Yes No Maybe + Add option How much? 1" at bounding box center [861, 431] width 948 height 662
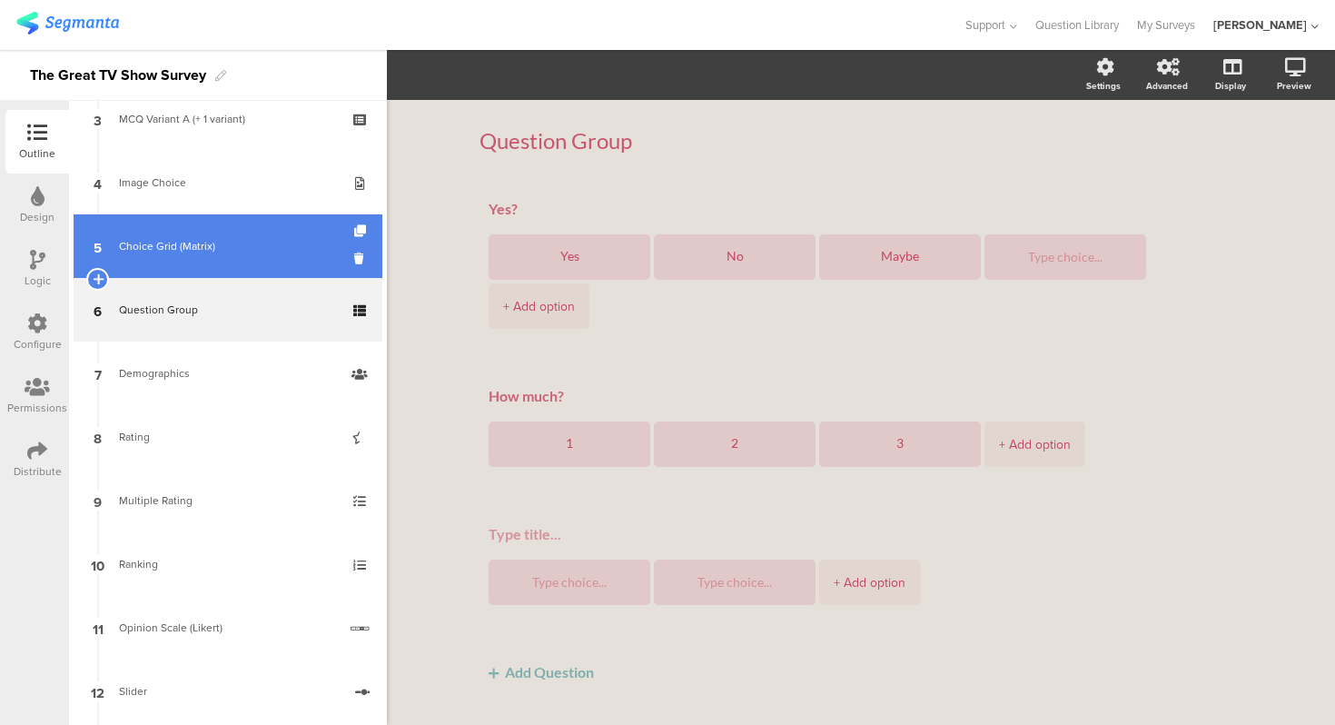
click at [251, 260] on link "5 Choice Grid (Matrix)" at bounding box center [228, 246] width 309 height 64
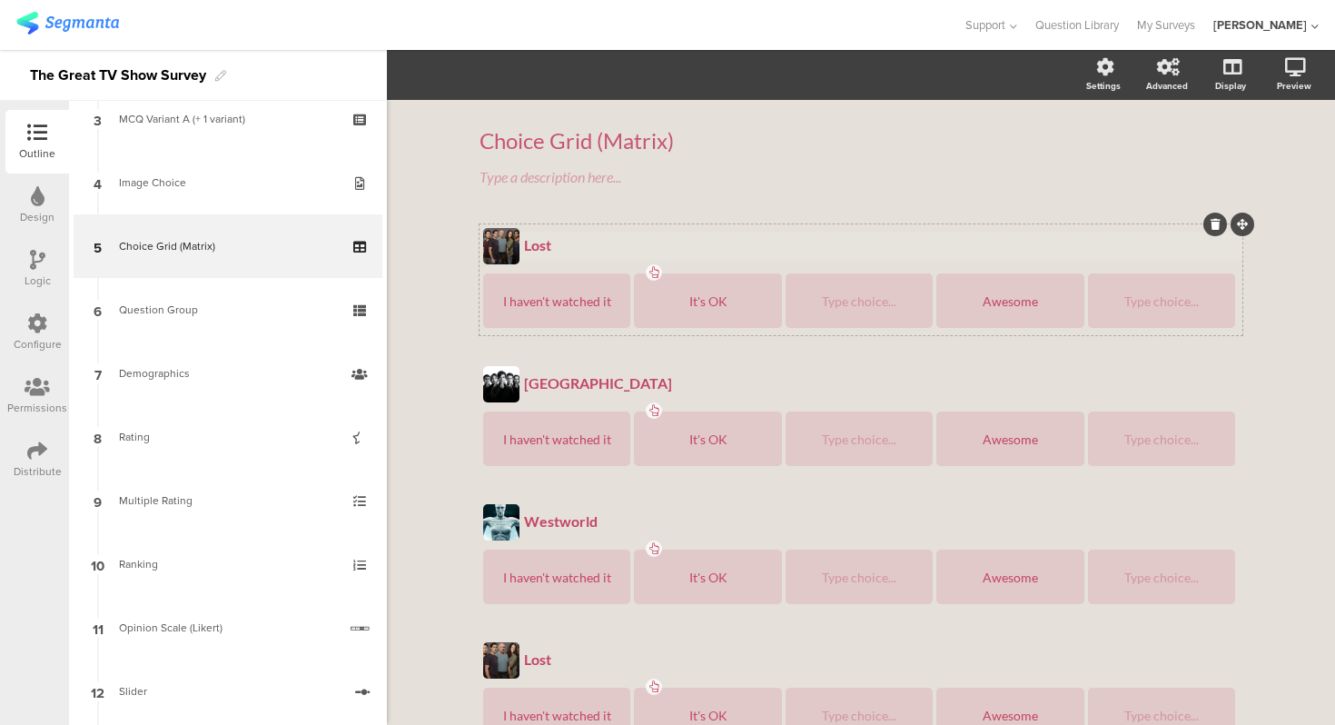
click at [594, 232] on div "Lost Lost" at bounding box center [881, 246] width 724 height 29
click at [606, 222] on div "Choice Grid (Matrix) Choice Grid (Matrix) Type a description here... Lost Lost …" at bounding box center [860, 623] width 763 height 1028
click at [716, 268] on div "Lost Lost I haven't watched it It's OK Type choice... Awesome Type choice..." at bounding box center [860, 279] width 763 height 111
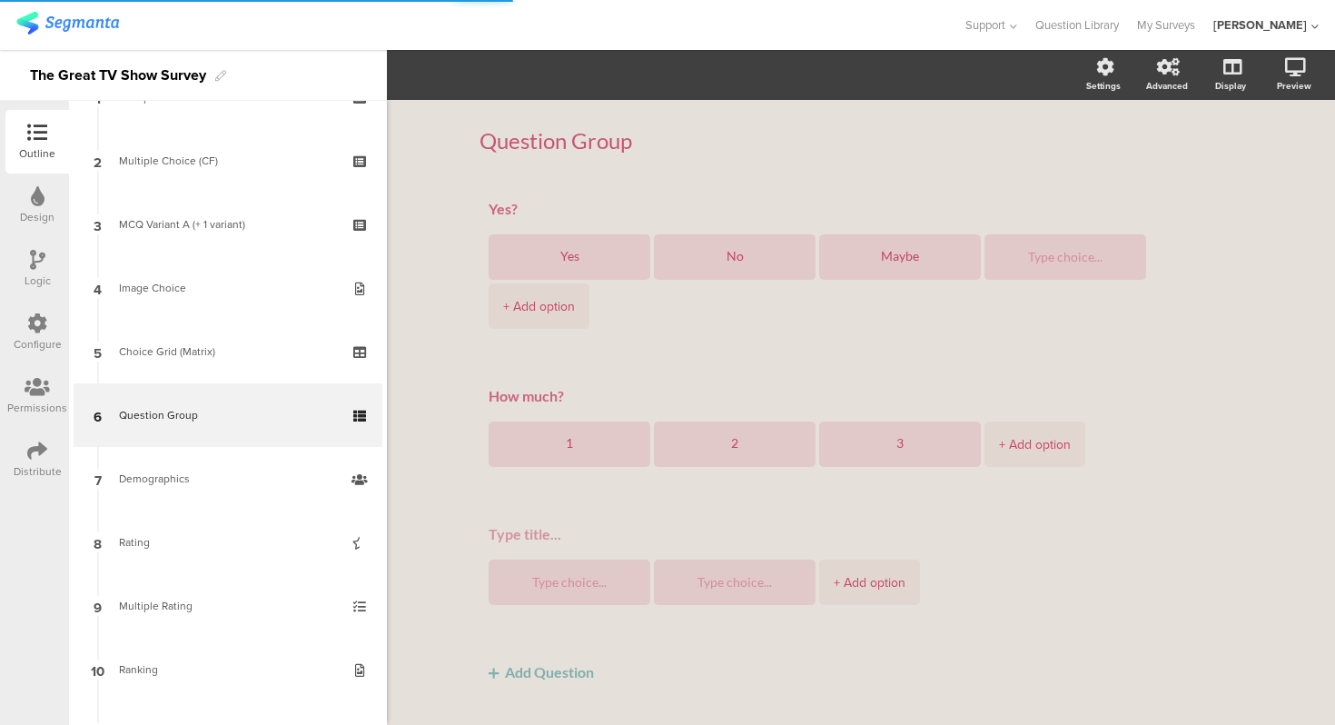
scroll to position [110, 0]
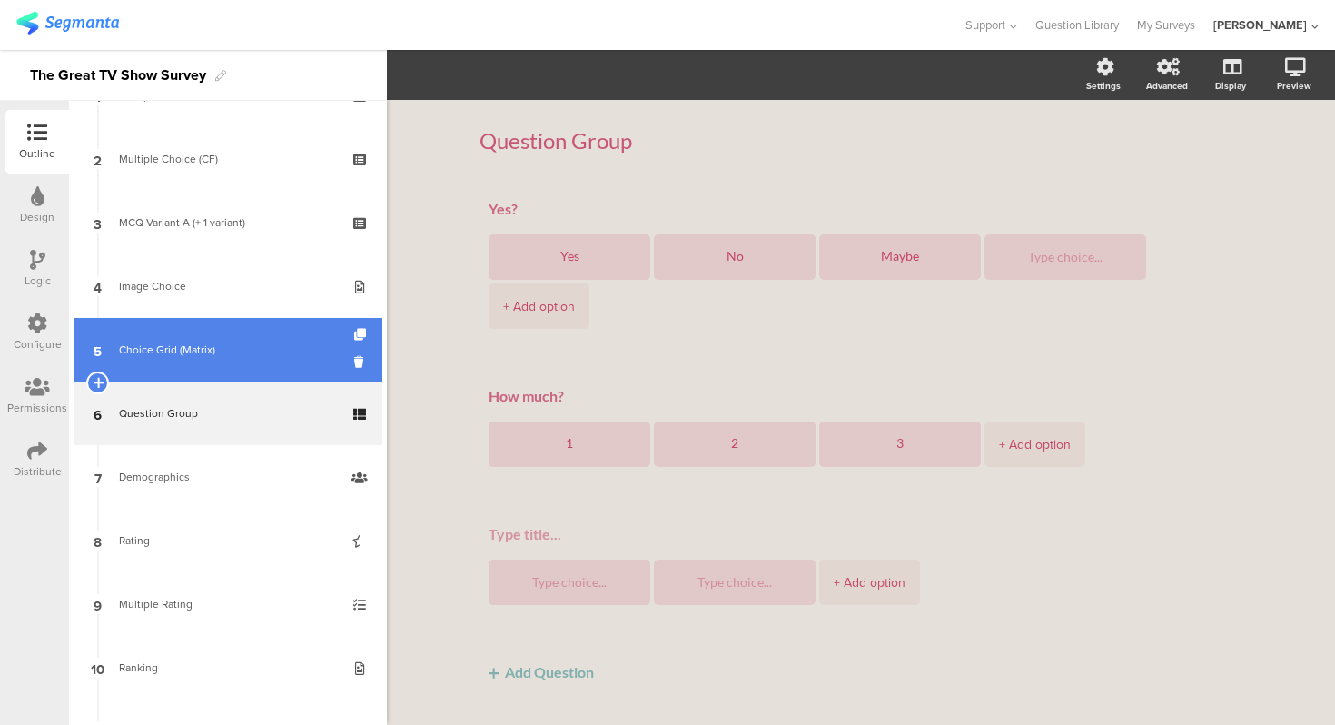
click at [233, 341] on div "Choice Grid (Matrix)" at bounding box center [227, 350] width 217 height 18
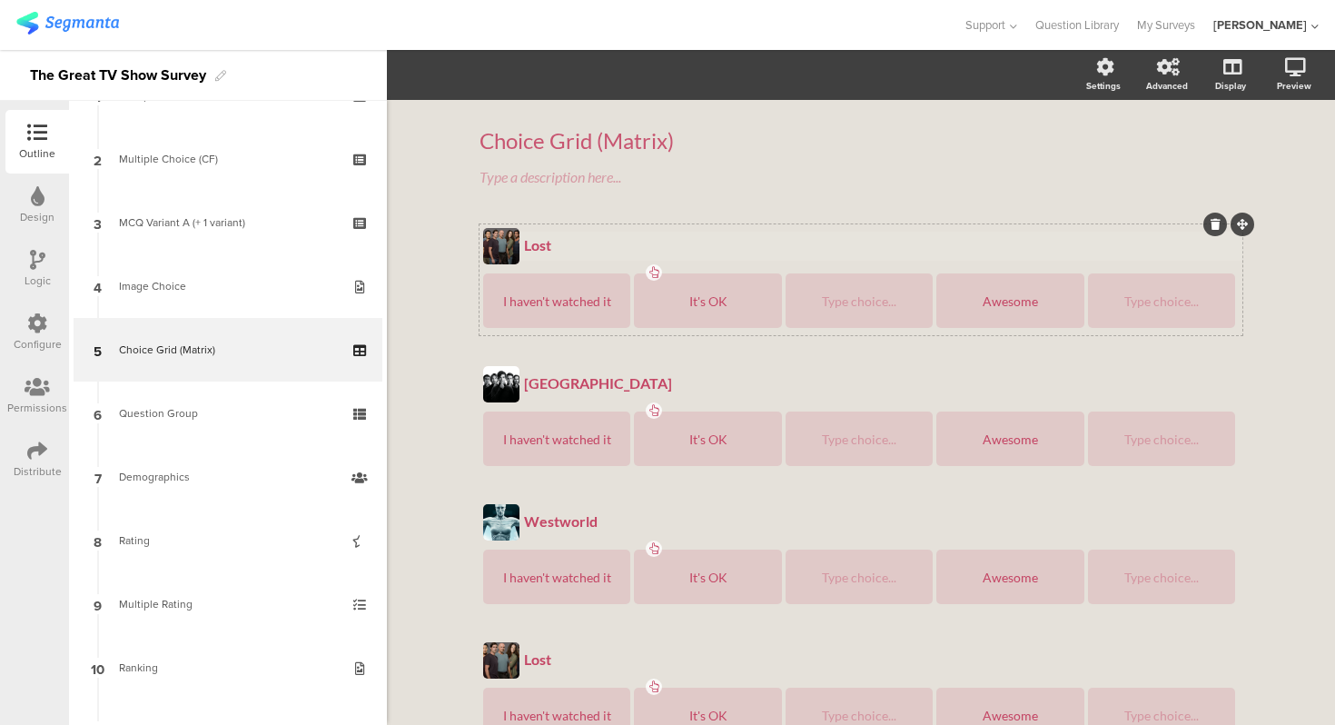
click at [1043, 242] on div "Lost" at bounding box center [881, 244] width 715 height 17
click at [1007, 225] on div "Lost Lost Lost I haven't watched it It's OK Type choice... Awesome Type choice.…" at bounding box center [860, 279] width 763 height 111
click at [1007, 225] on div "Lost Lost I haven't watched it It's OK Type choice... Awesome Type choice..." at bounding box center [860, 279] width 763 height 111
click at [945, 204] on div "Choice Grid (Matrix) Choice Grid (Matrix) Type a description here..." at bounding box center [860, 157] width 763 height 97
